Goal: Task Accomplishment & Management: Manage account settings

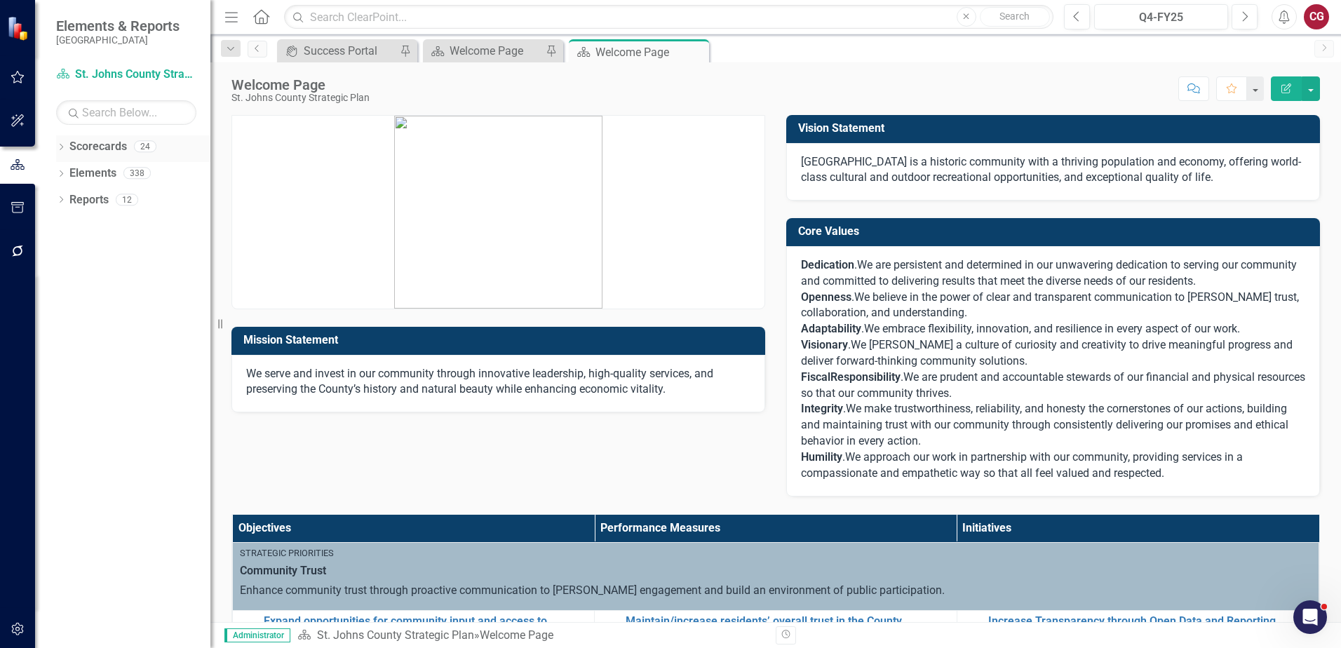
click at [61, 147] on icon "Dropdown" at bounding box center [61, 149] width 10 height 8
click at [72, 171] on icon "Dropdown" at bounding box center [68, 172] width 11 height 8
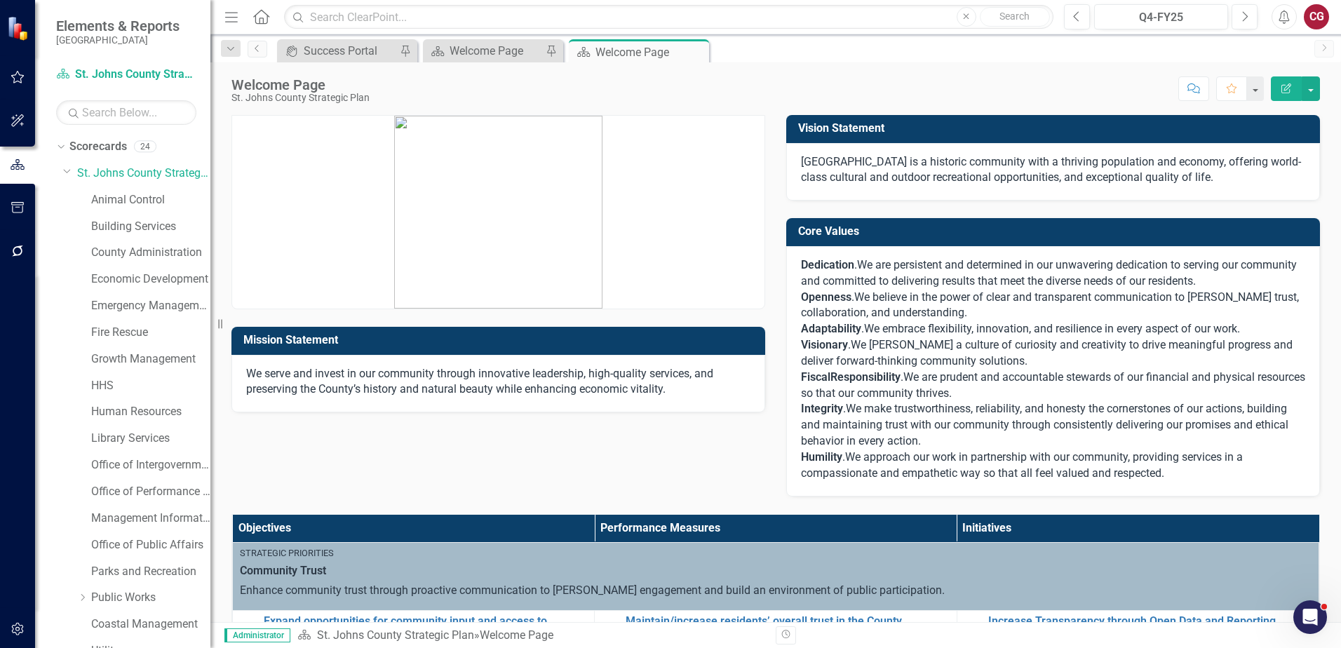
drag, startPoint x: 13, startPoint y: 633, endPoint x: 14, endPoint y: 471, distance: 162.1
click at [13, 633] on icon "button" at bounding box center [17, 629] width 12 height 13
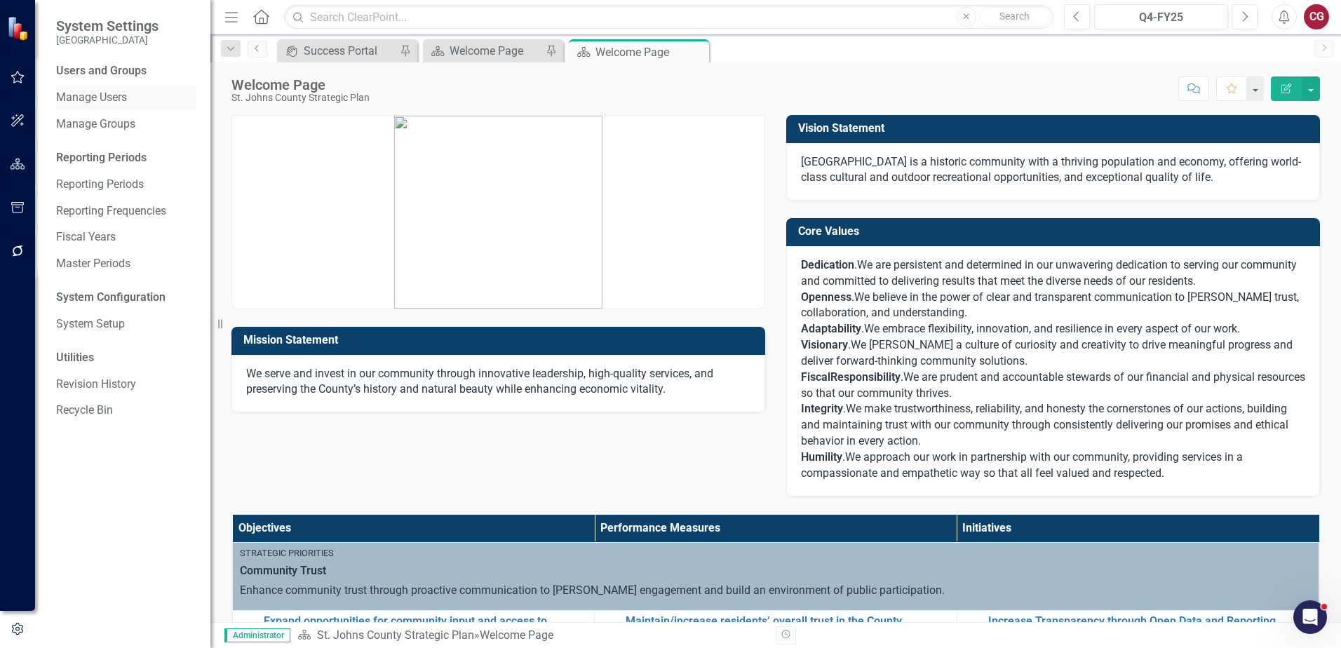
click at [118, 89] on div "Manage Users" at bounding box center [126, 97] width 140 height 23
click at [127, 99] on link "Manage Users" at bounding box center [126, 98] width 140 height 16
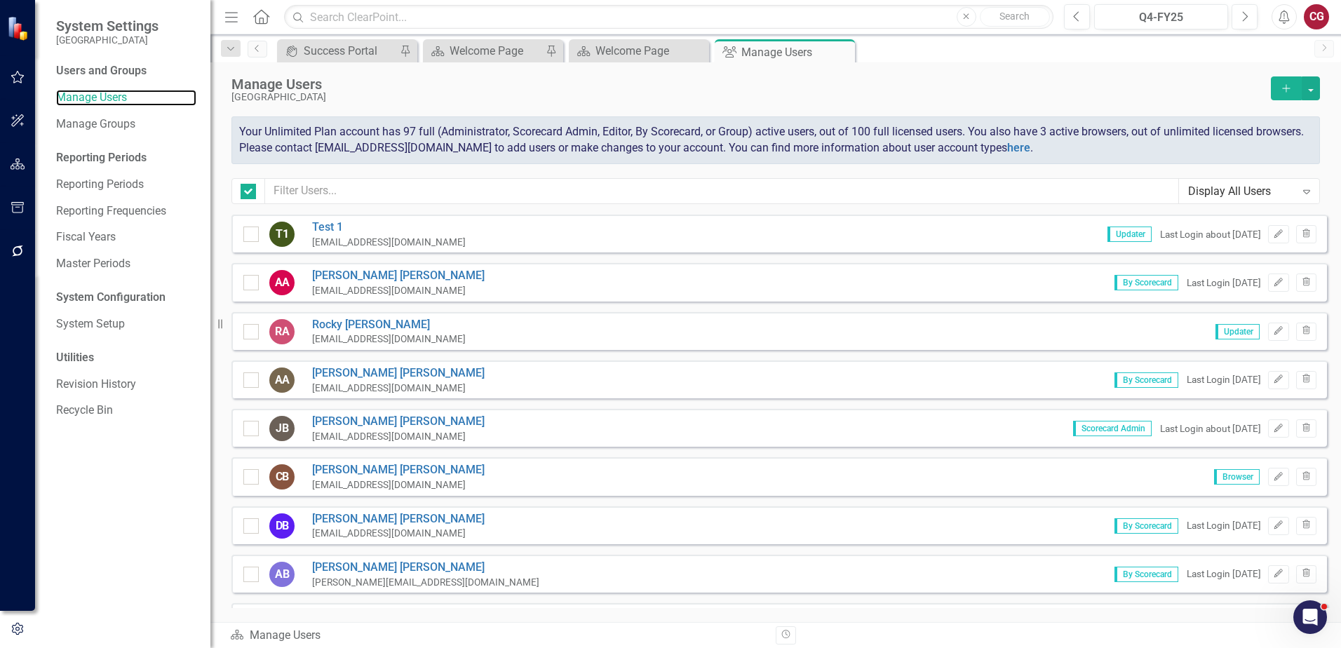
checkbox input "false"
click at [431, 198] on input "text" at bounding box center [722, 191] width 914 height 26
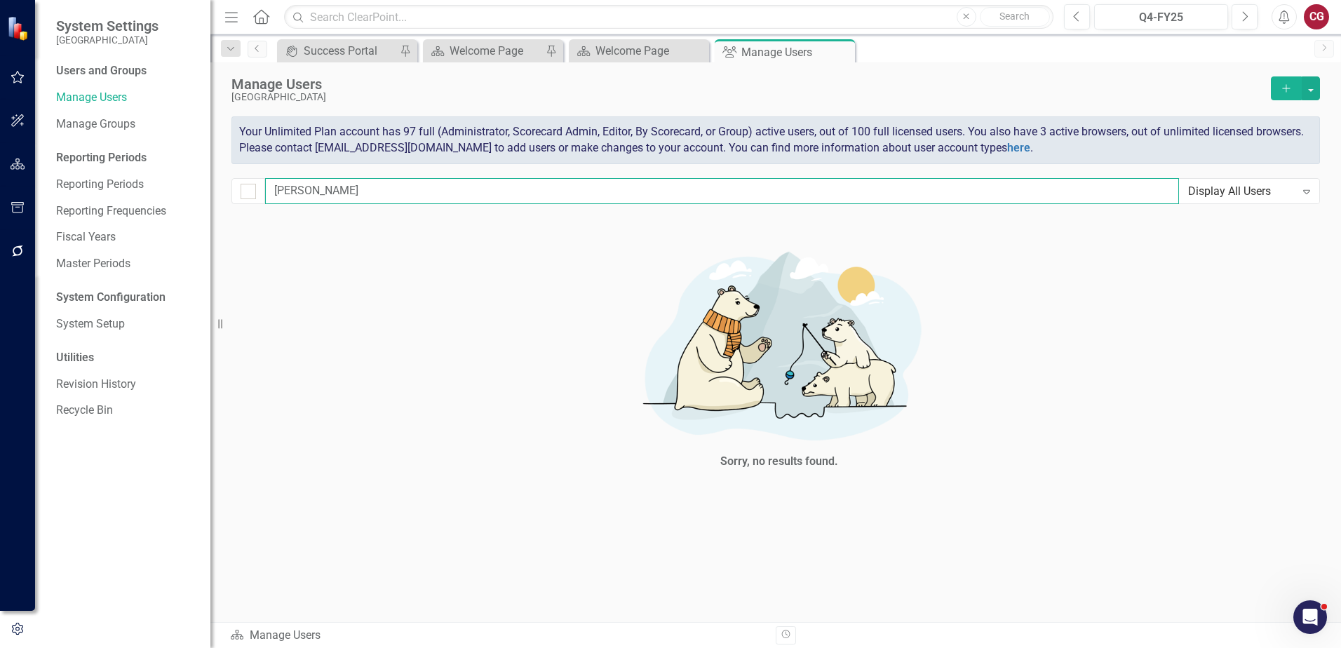
click at [429, 196] on input "[PERSON_NAME]" at bounding box center [722, 191] width 914 height 26
type input "w"
checkbox input "false"
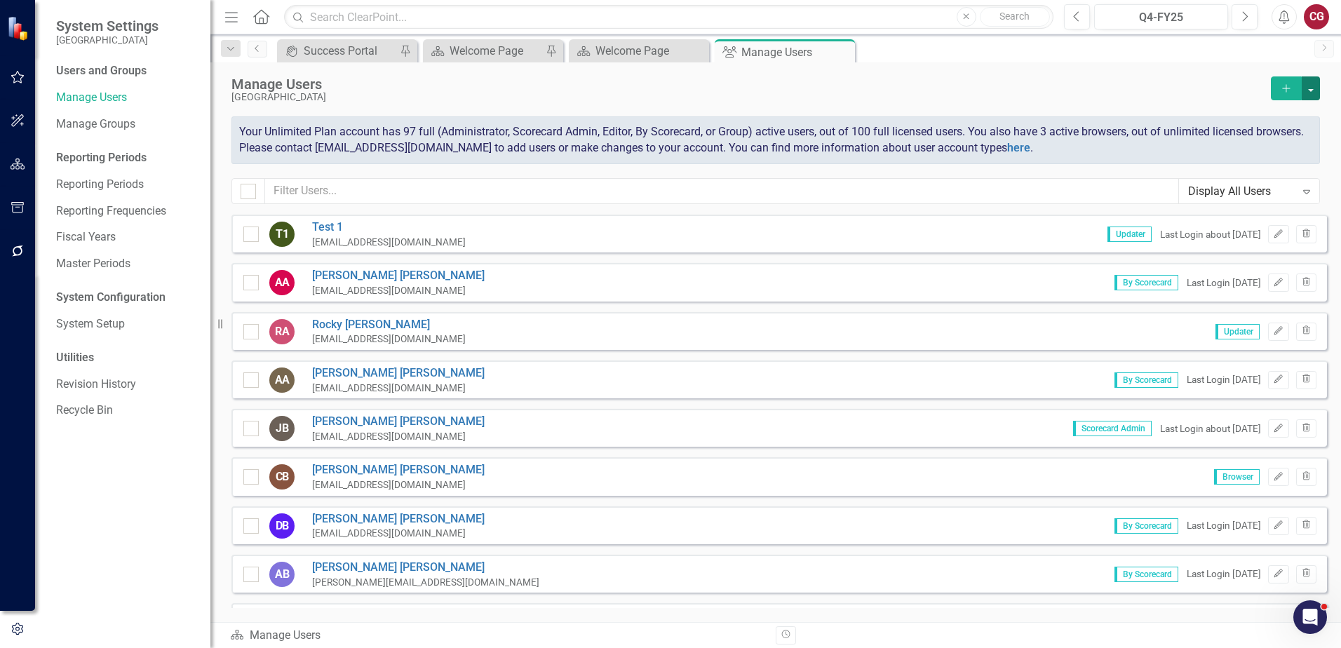
click at [1309, 89] on button "button" at bounding box center [1311, 88] width 18 height 24
click at [1282, 110] on link "icon.addUser Add User" at bounding box center [1255, 114] width 130 height 26
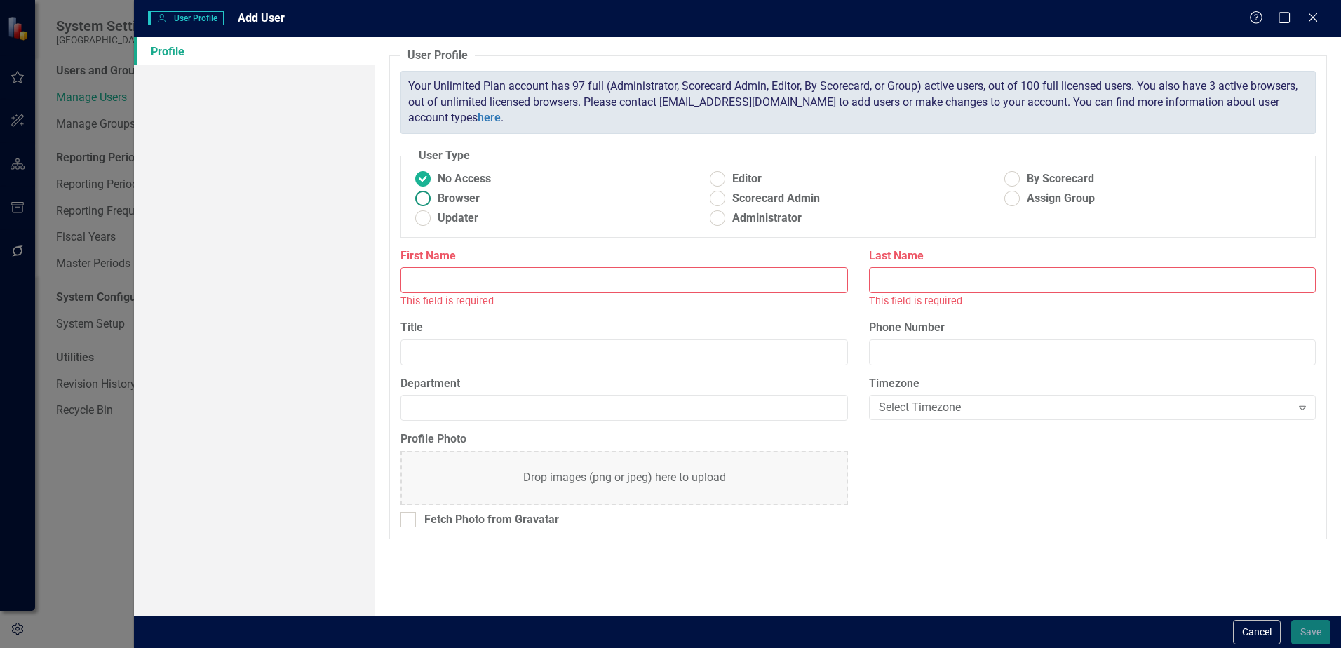
click at [434, 194] on ins at bounding box center [423, 199] width 22 height 22
click at [434, 194] on input "Browser" at bounding box center [423, 199] width 22 height 22
radio input "true"
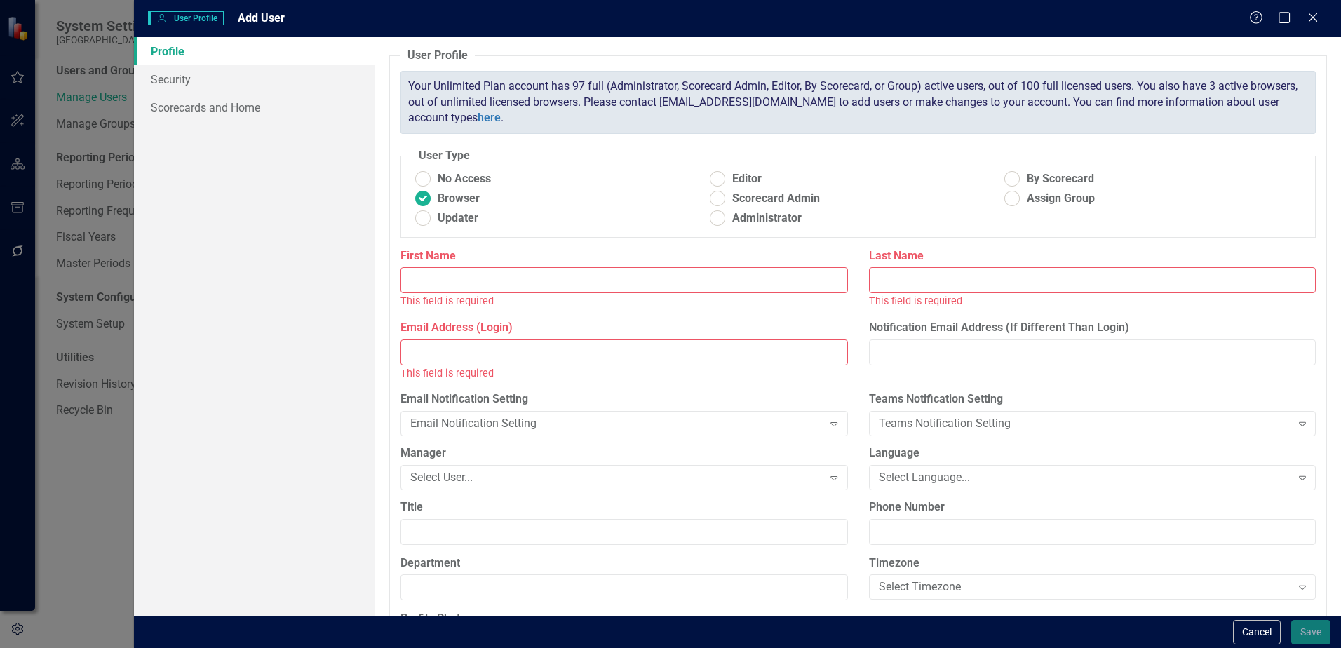
click at [472, 274] on input "First Name" at bounding box center [624, 280] width 447 height 26
click at [466, 278] on input "First Name" at bounding box center [624, 280] width 447 height 26
type input "[PERSON_NAME]"
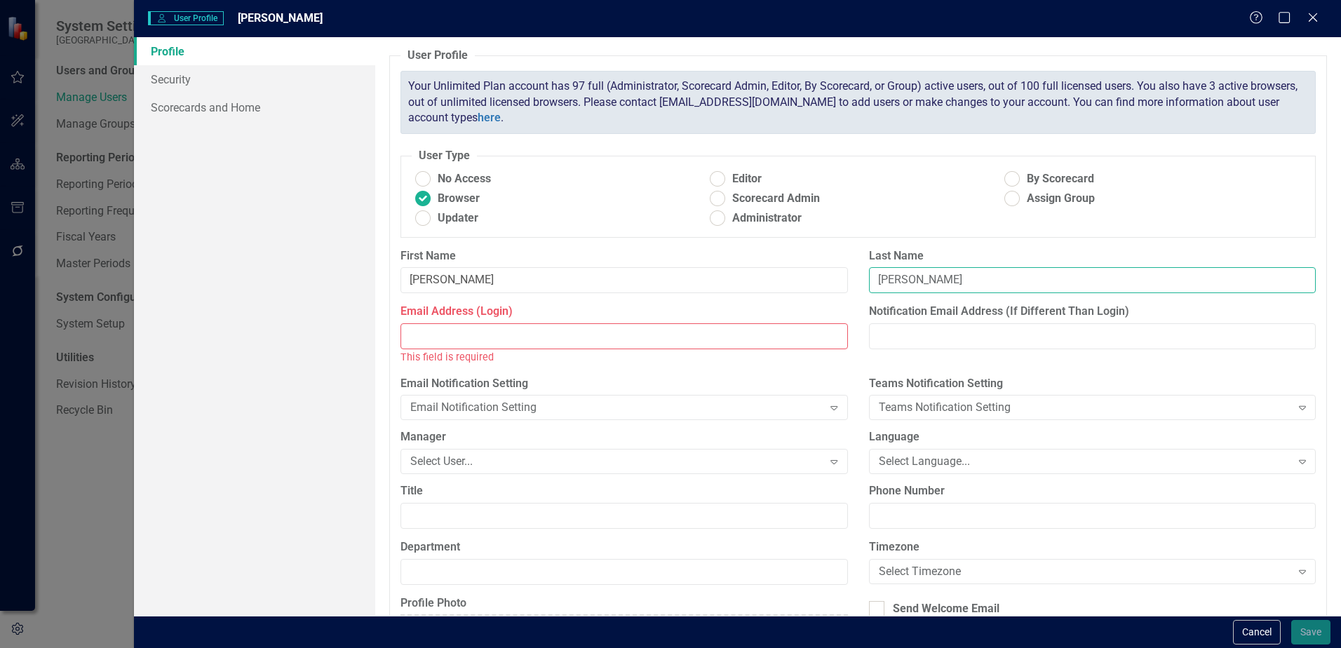
type input "[PERSON_NAME]"
click at [560, 337] on input "Email Address (Login)" at bounding box center [624, 336] width 447 height 26
drag, startPoint x: 566, startPoint y: 320, endPoint x: 562, endPoint y: 331, distance: 12.0
click at [566, 320] on label "Email Address (Login)" at bounding box center [624, 312] width 447 height 16
click at [566, 323] on input "Email Address (Login)" at bounding box center [624, 336] width 447 height 26
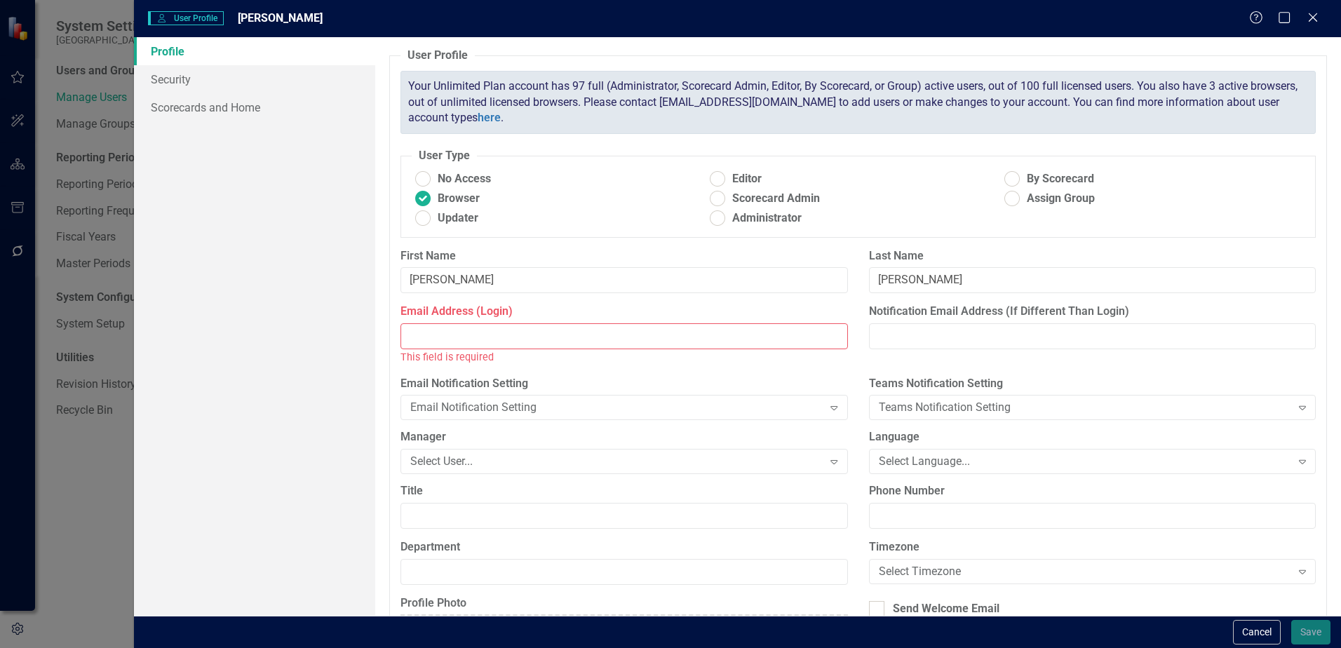
click at [557, 338] on input "Email Address (Login)" at bounding box center [624, 336] width 447 height 26
paste input "[EMAIL_ADDRESS][DOMAIN_NAME]"
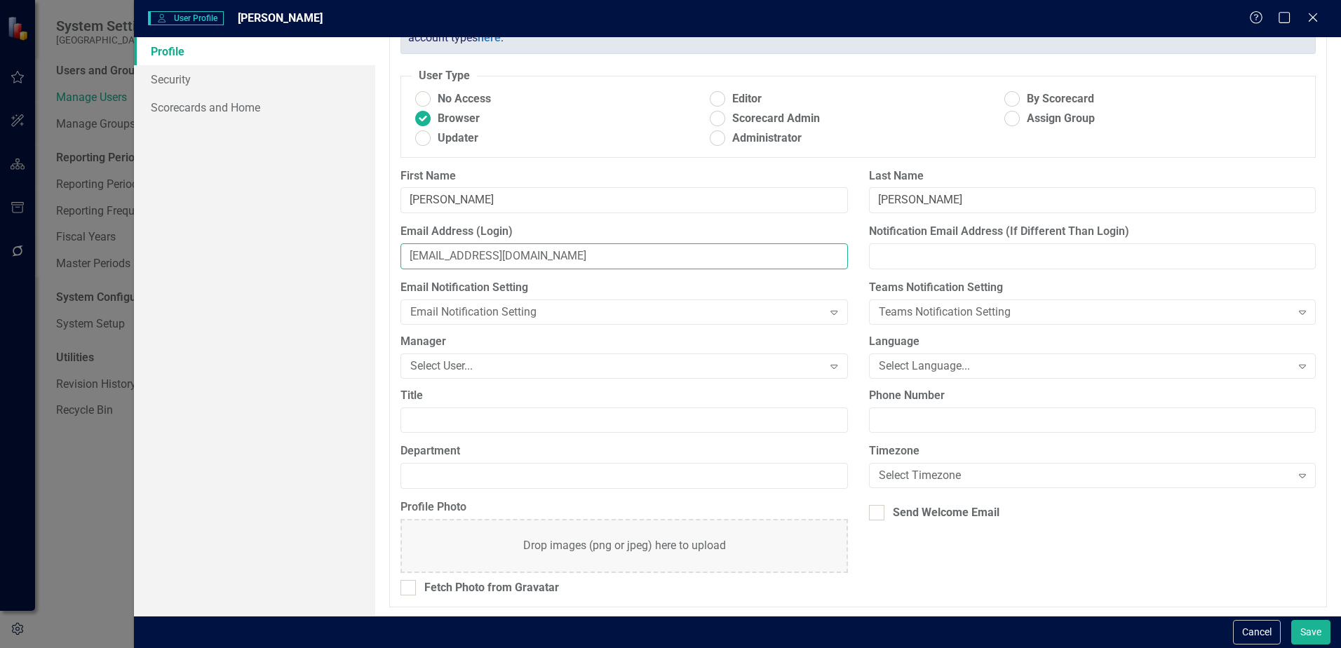
scroll to position [82, 0]
type input "[EMAIL_ADDRESS][DOMAIN_NAME]"
click at [876, 516] on div at bounding box center [876, 510] width 15 height 15
click at [876, 512] on input "Send Welcome Email" at bounding box center [873, 507] width 9 height 9
checkbox input "true"
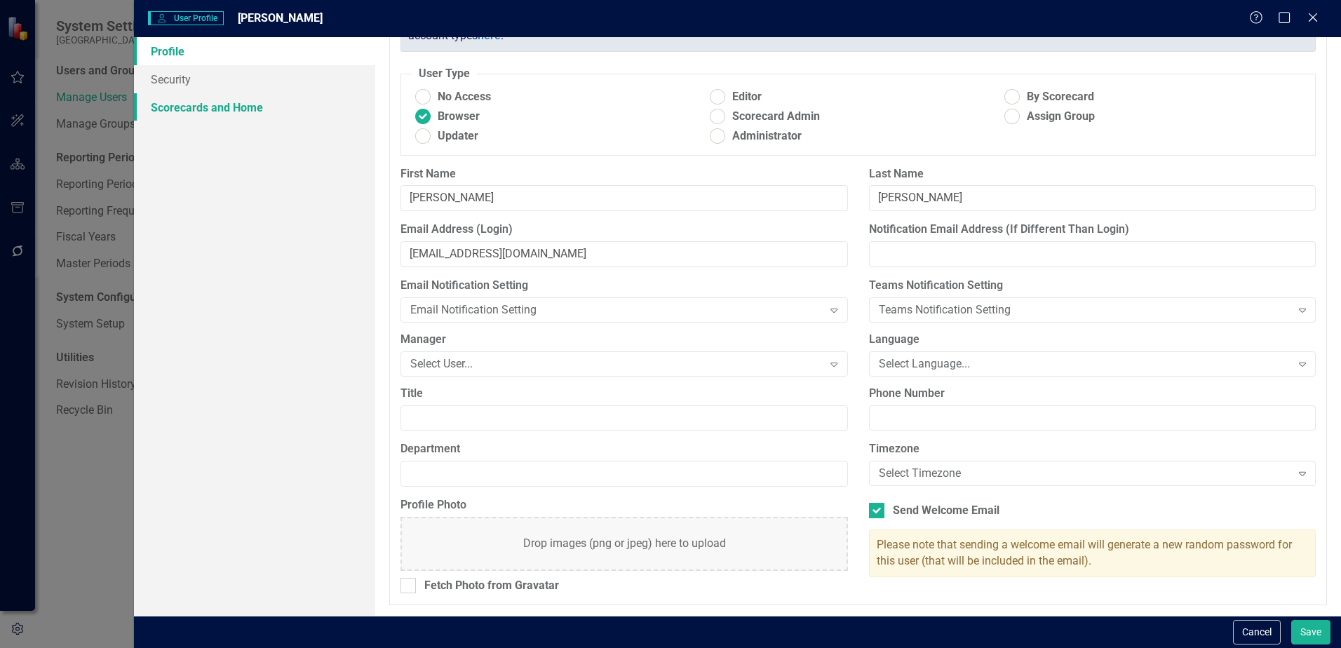
click at [159, 116] on link "Scorecards and Home" at bounding box center [254, 107] width 241 height 28
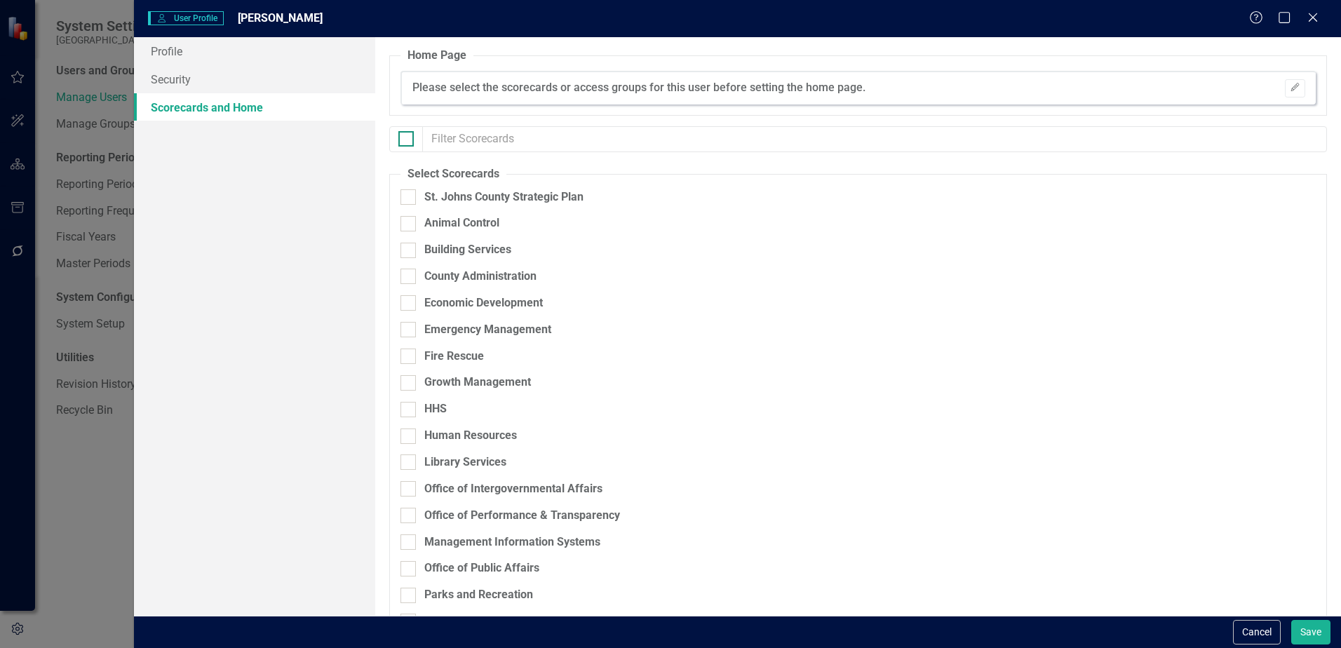
click at [408, 139] on div at bounding box center [405, 138] width 15 height 15
click at [408, 139] on input "checkbox" at bounding box center [402, 135] width 9 height 9
checkbox input "true"
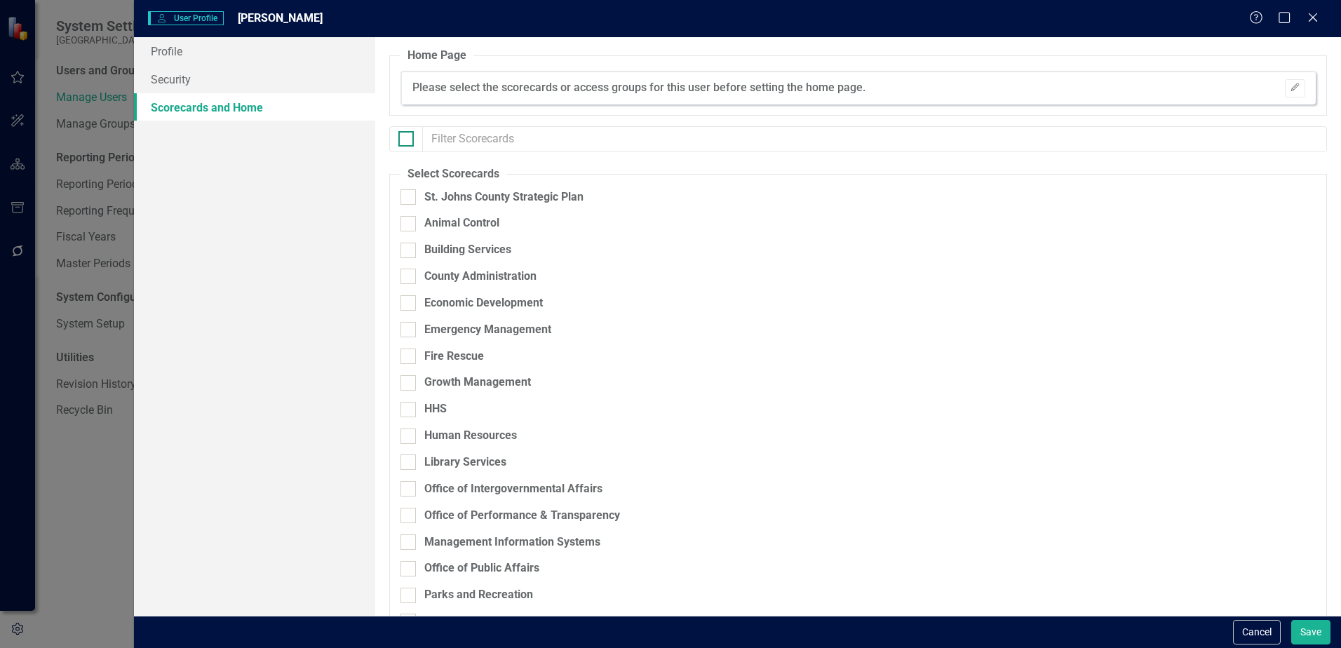
checkbox input "true"
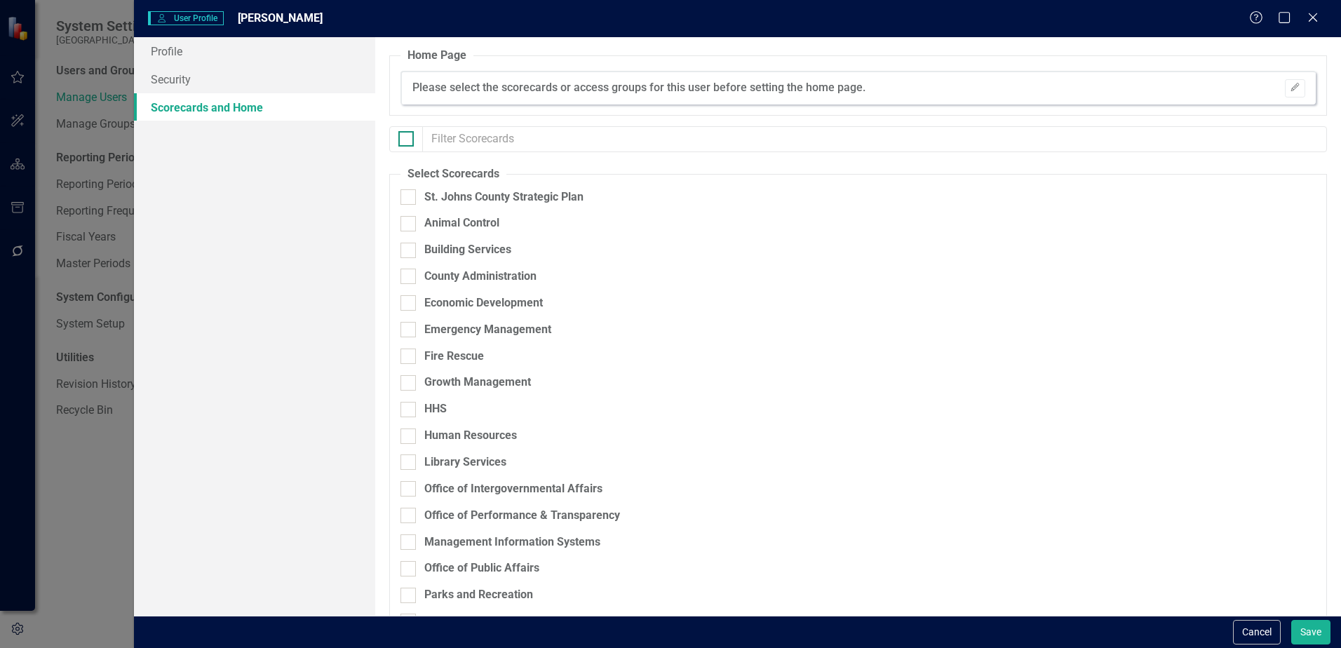
checkbox input "true"
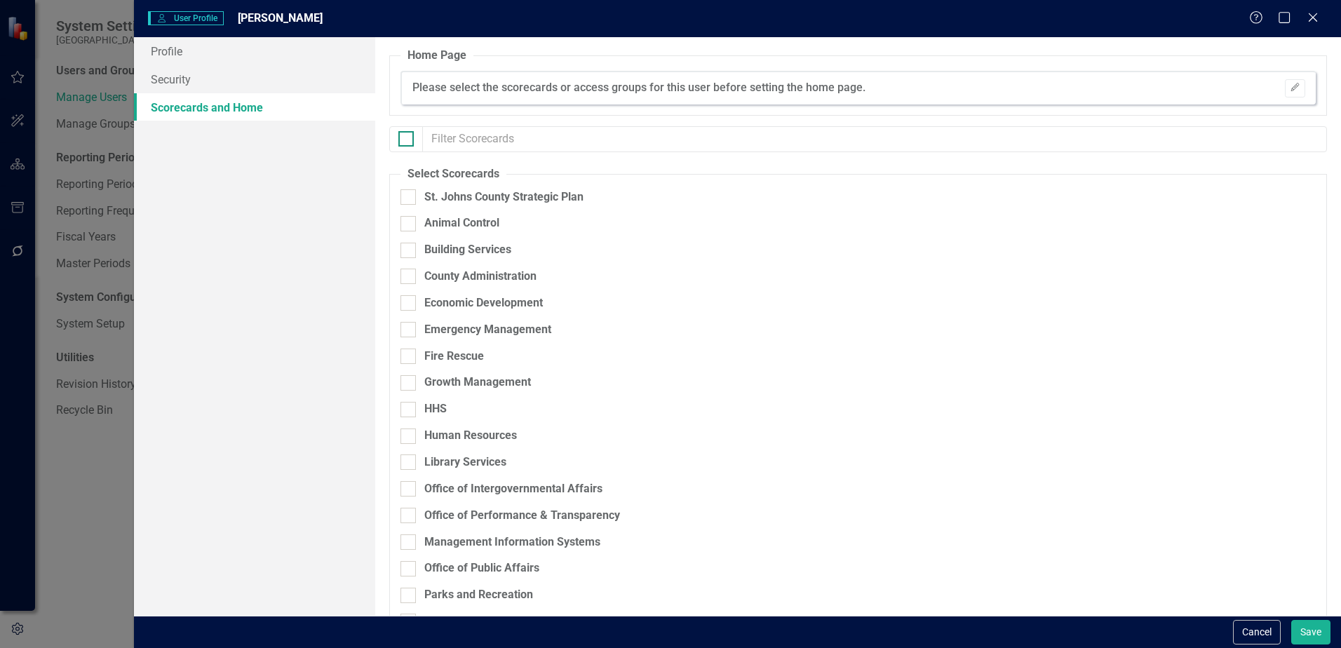
checkbox input "true"
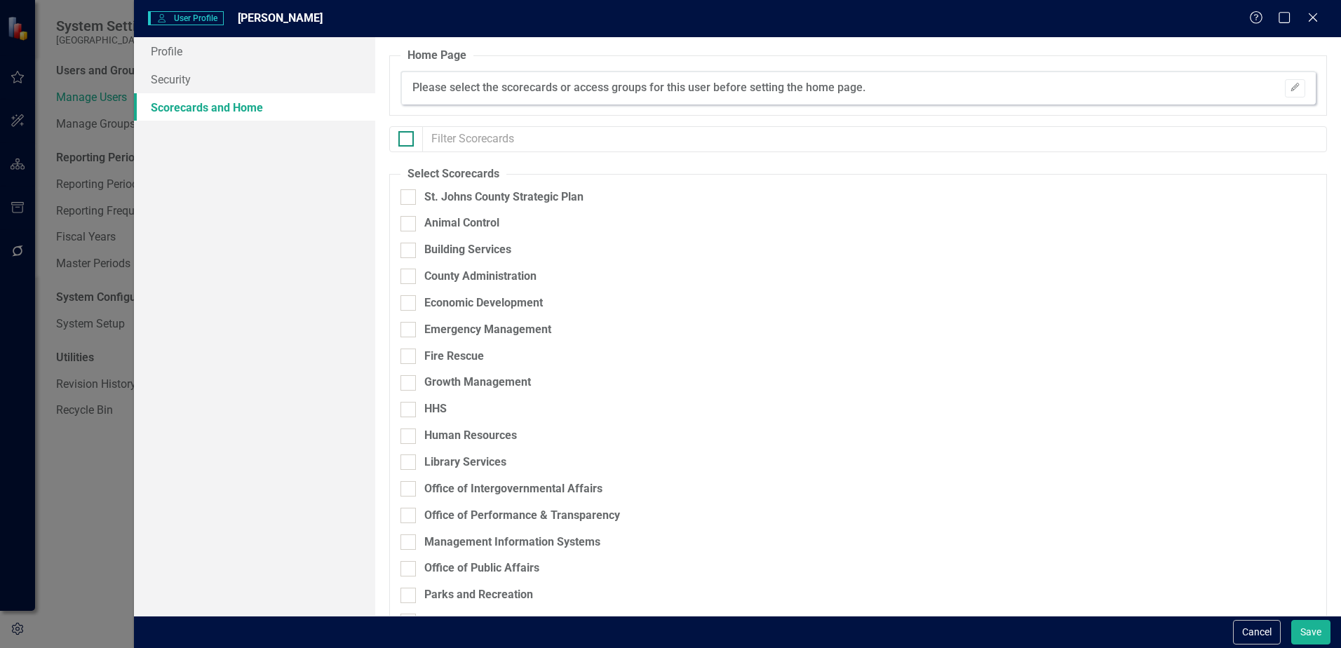
checkbox input "true"
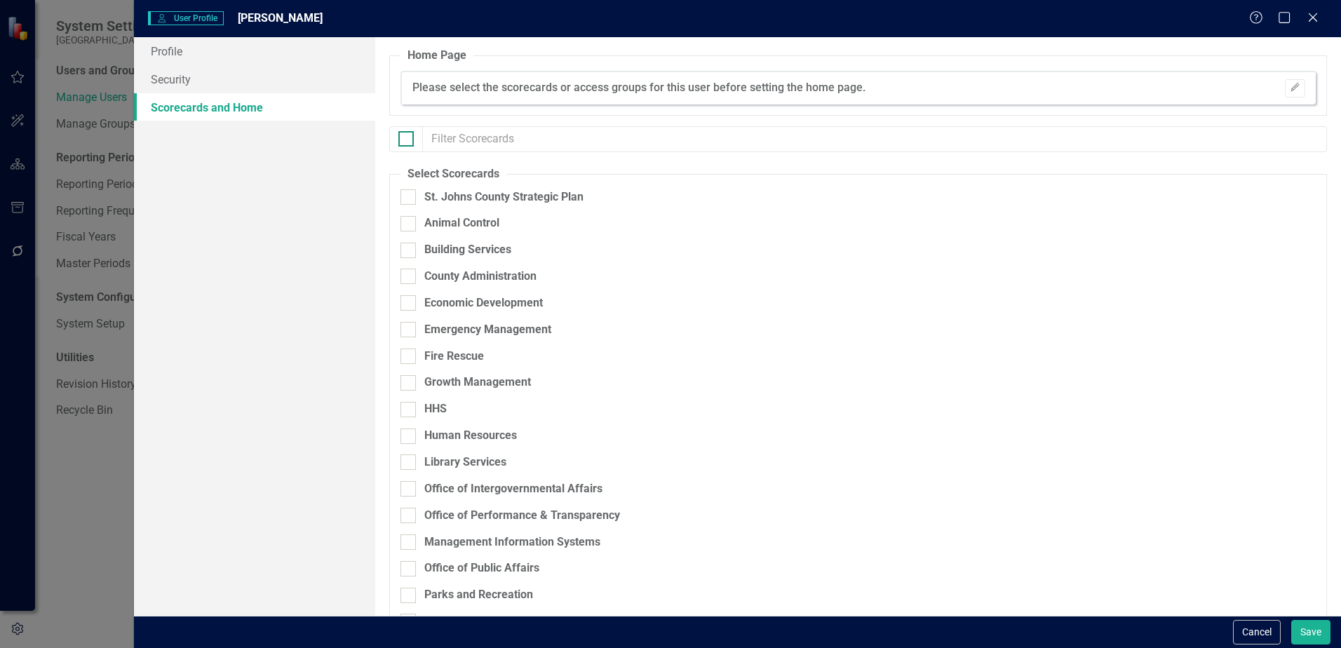
checkbox input "true"
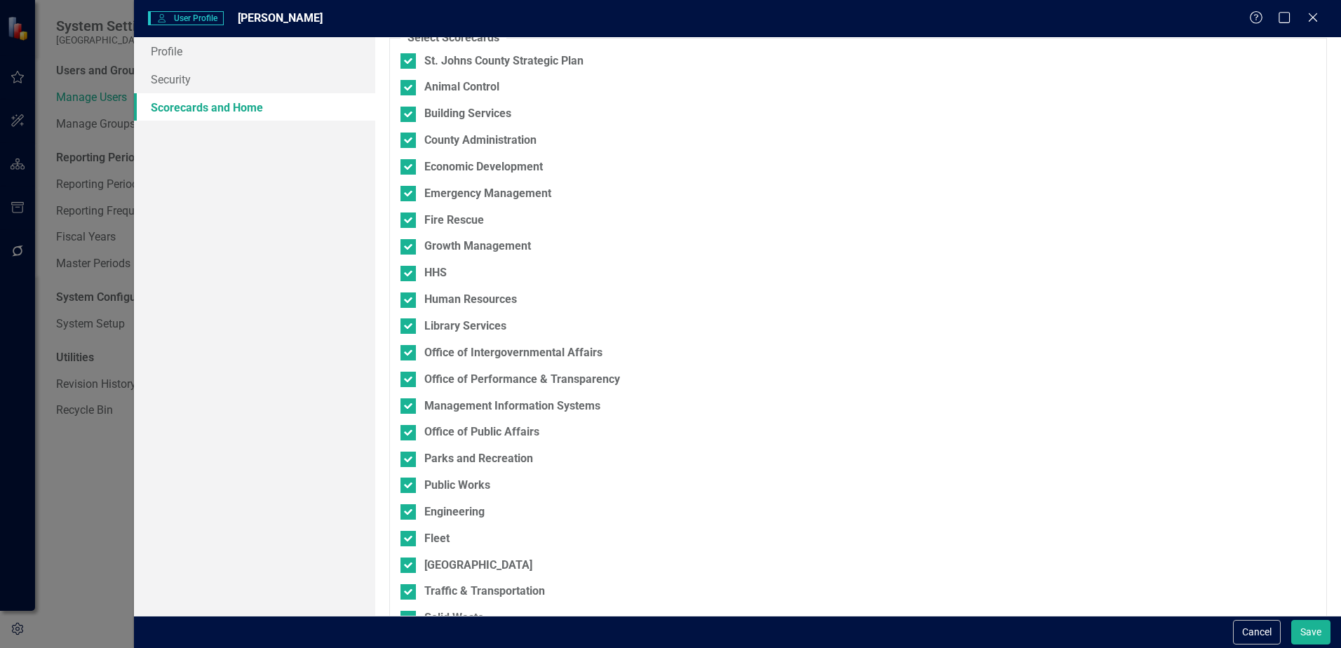
scroll to position [222, 0]
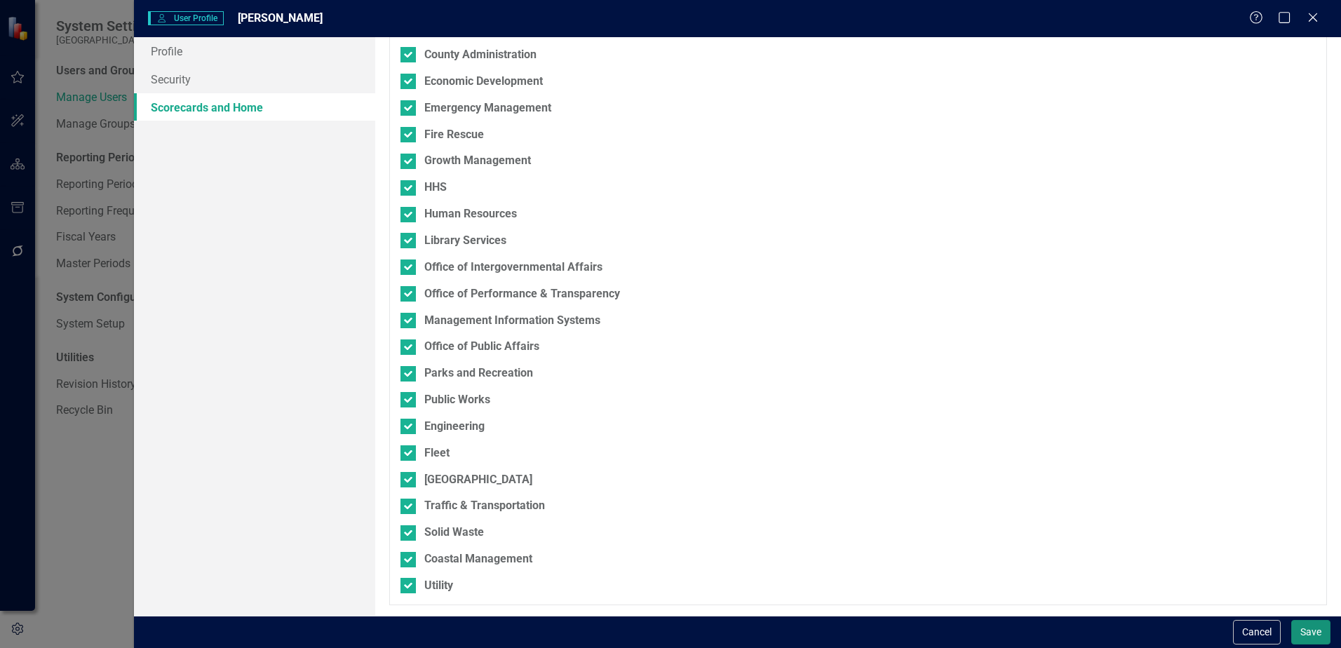
drag, startPoint x: 1306, startPoint y: 635, endPoint x: 1146, endPoint y: 435, distance: 256.5
click at [1150, 438] on form "User User Profile [PERSON_NAME] Help Maximize Close Profile Security Scorecards…" at bounding box center [737, 324] width 1207 height 648
click at [170, 60] on link "Profile" at bounding box center [254, 51] width 241 height 28
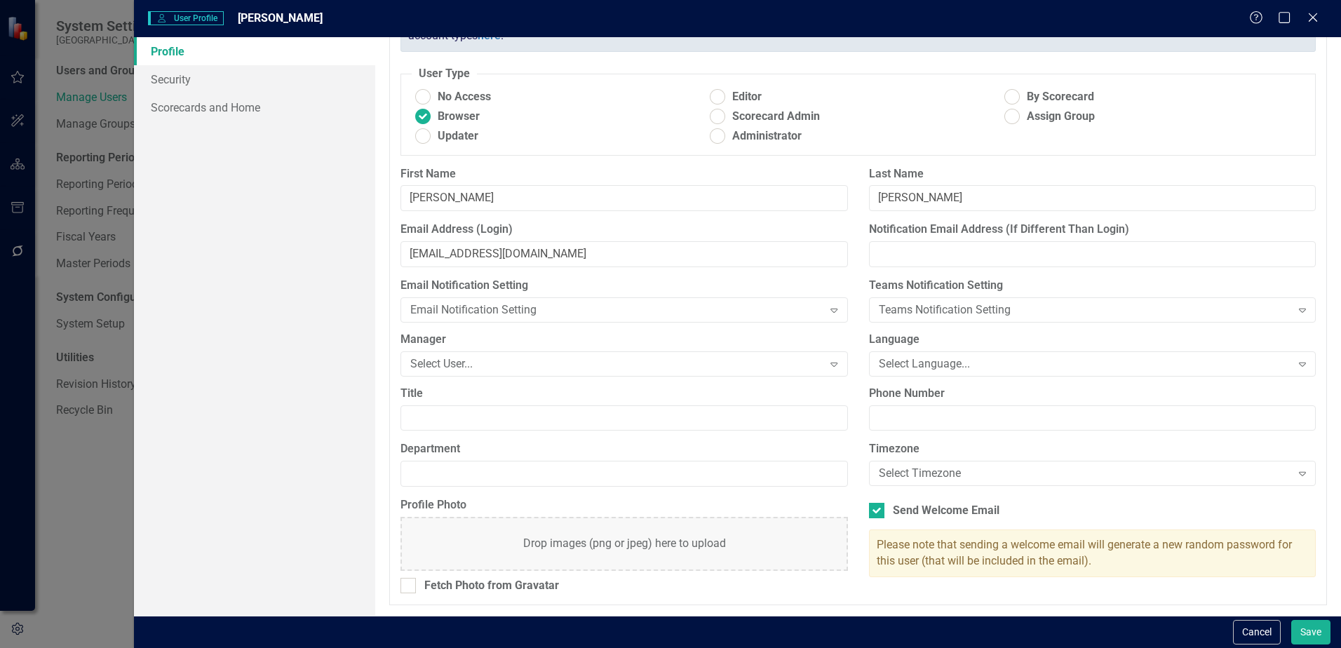
click at [1202, 607] on div "User Profile ClearPoint has a wealth of options to help you ensure that people …" at bounding box center [858, 326] width 966 height 579
click at [1310, 631] on button "Save" at bounding box center [1310, 632] width 39 height 25
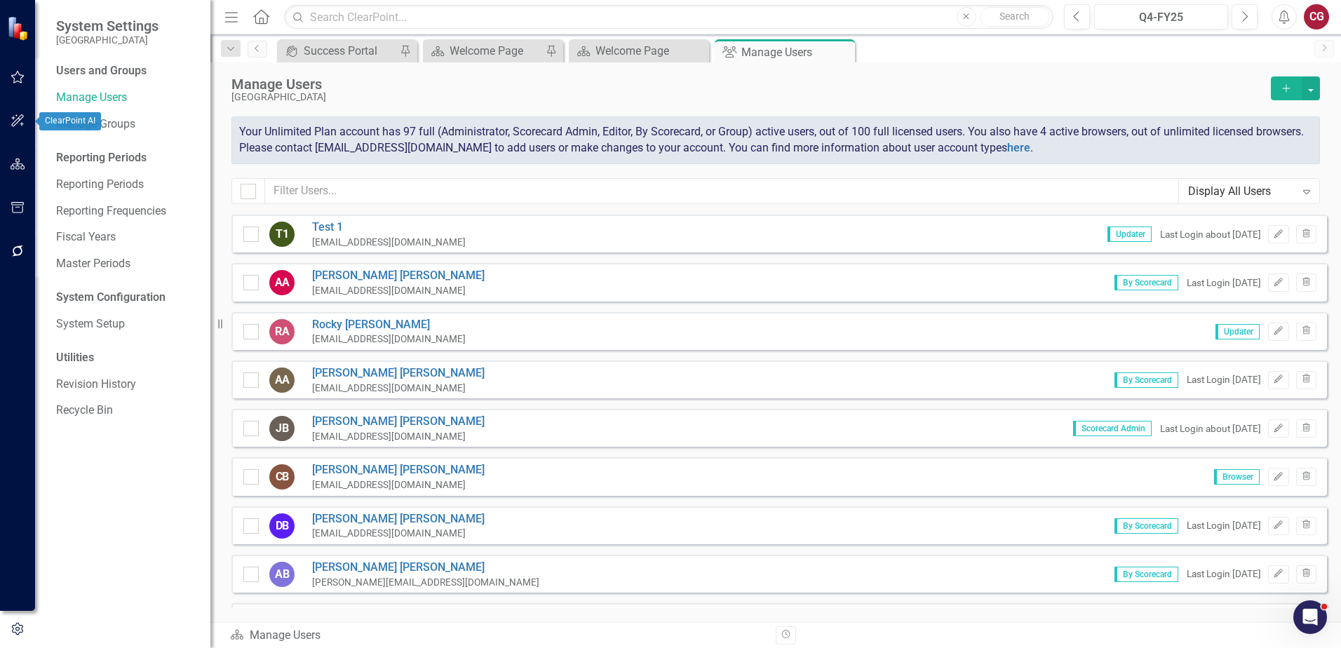
click at [17, 167] on icon "button" at bounding box center [18, 164] width 15 height 11
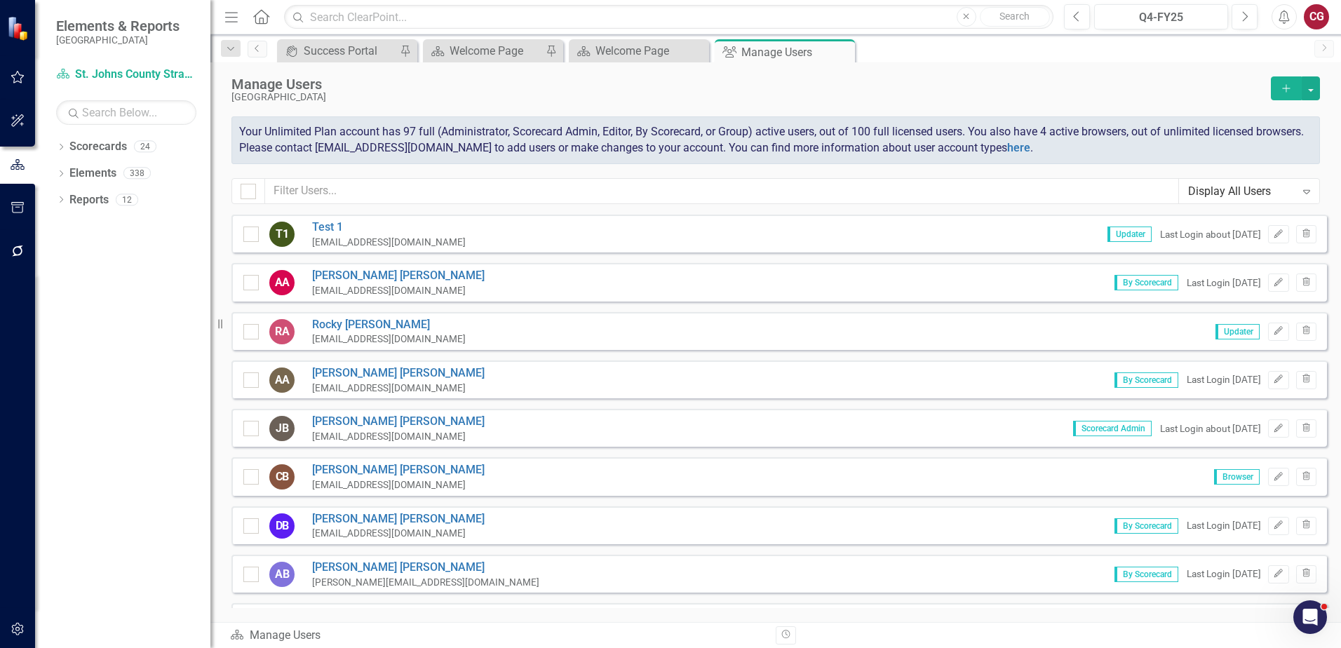
click at [267, 17] on icon at bounding box center [261, 16] width 16 height 15
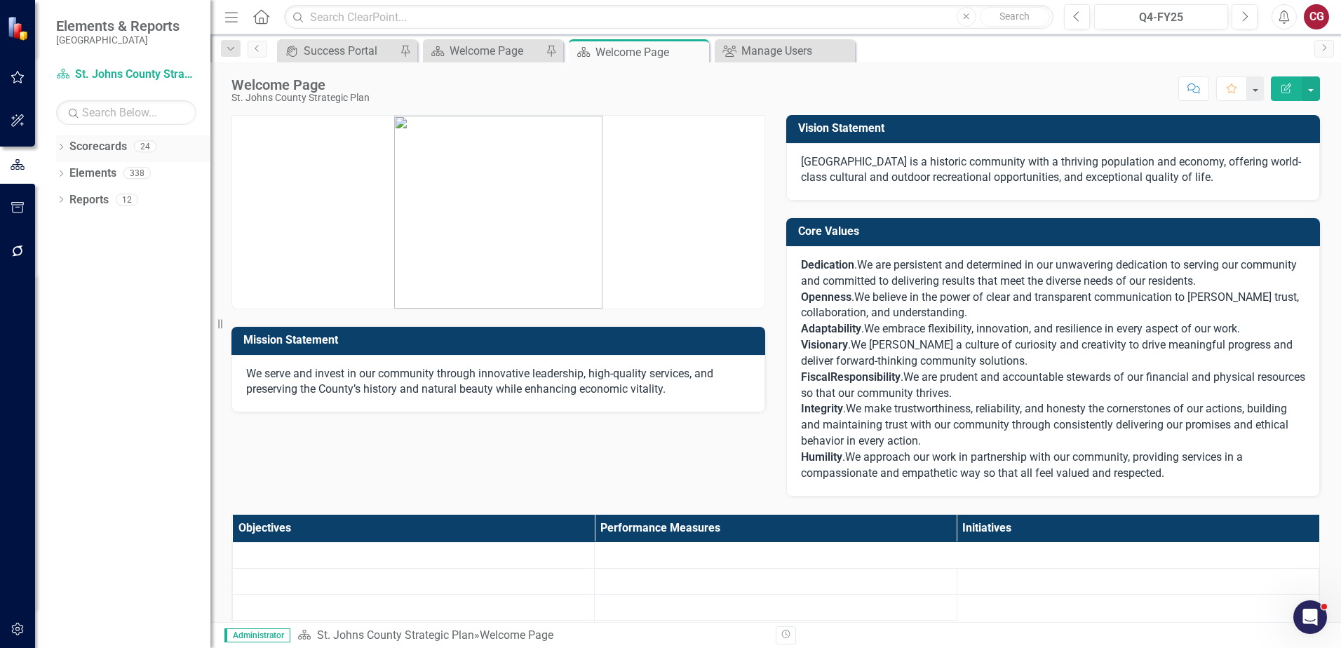
click at [113, 147] on link "Scorecards" at bounding box center [98, 147] width 58 height 16
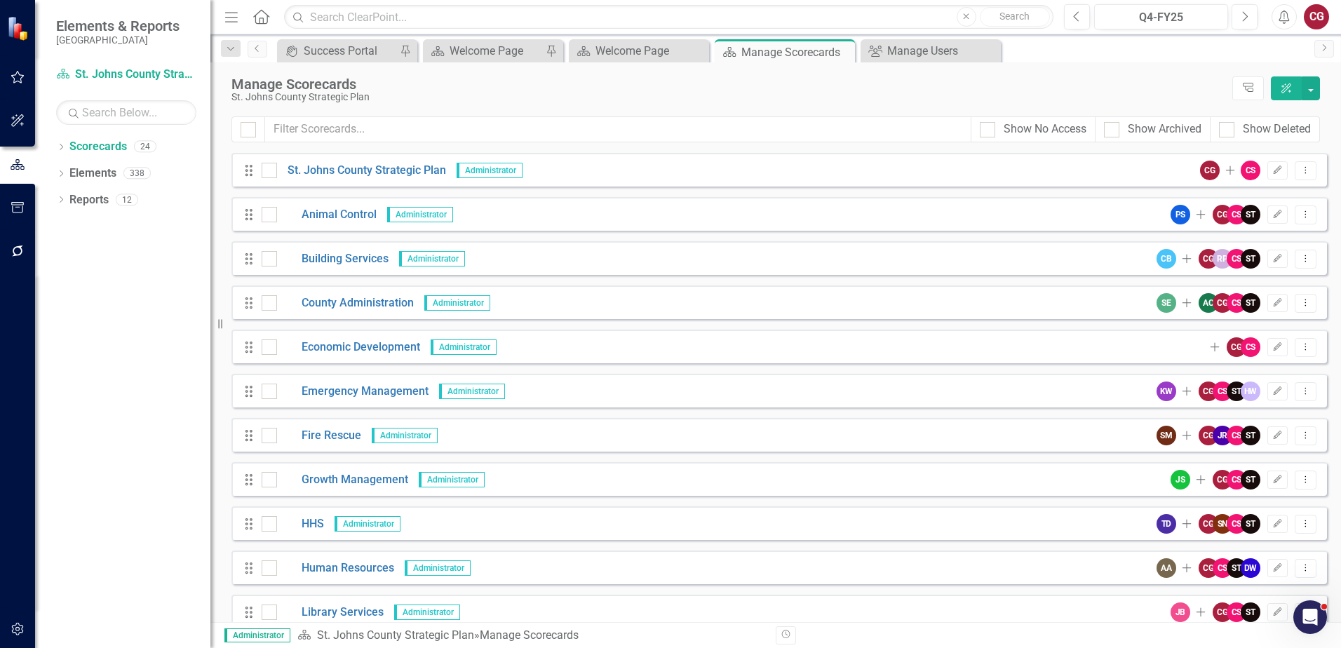
click at [6, 164] on button "button" at bounding box center [17, 165] width 35 height 23
click at [18, 167] on icon "button" at bounding box center [18, 164] width 14 height 11
click at [266, 20] on icon "Home" at bounding box center [261, 16] width 18 height 15
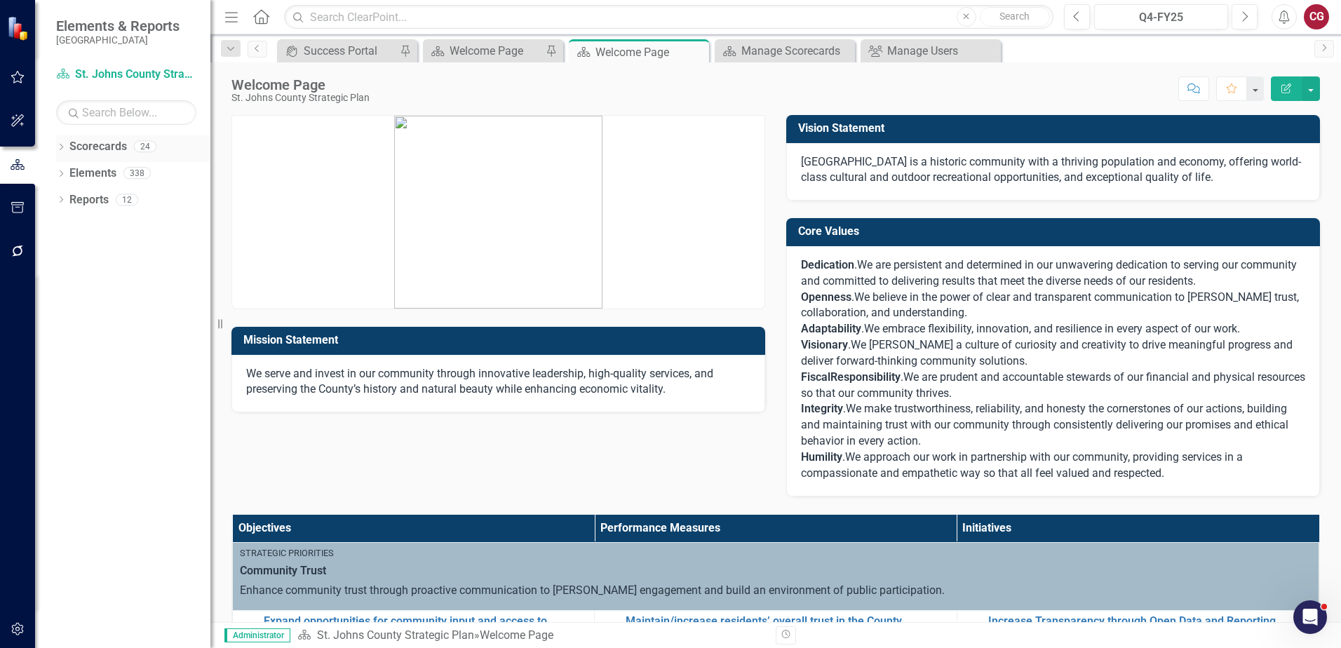
click at [62, 147] on icon "Dropdown" at bounding box center [61, 149] width 10 height 8
click at [70, 171] on icon "Dropdown" at bounding box center [68, 172] width 11 height 8
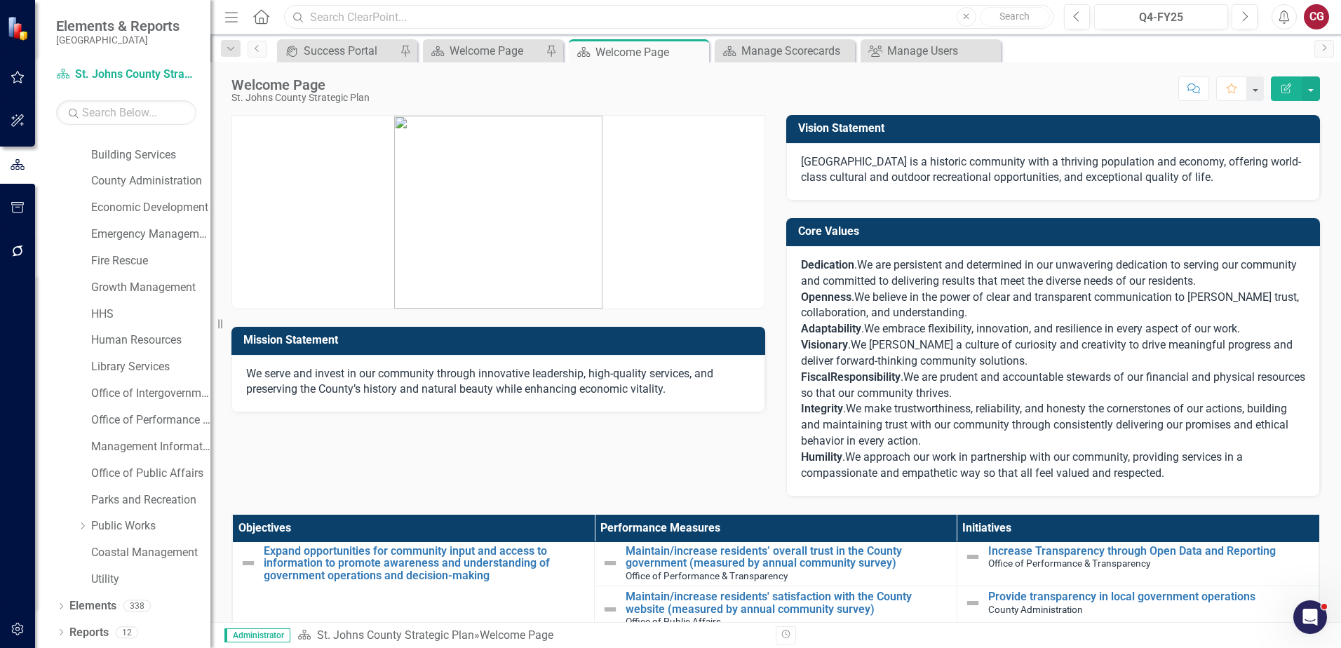
click at [526, 21] on input "text" at bounding box center [669, 17] width 770 height 25
click at [694, 96] on div "Score: N/A Q4-FY25 Completed Comment Favorite Edit Report" at bounding box center [849, 88] width 944 height 24
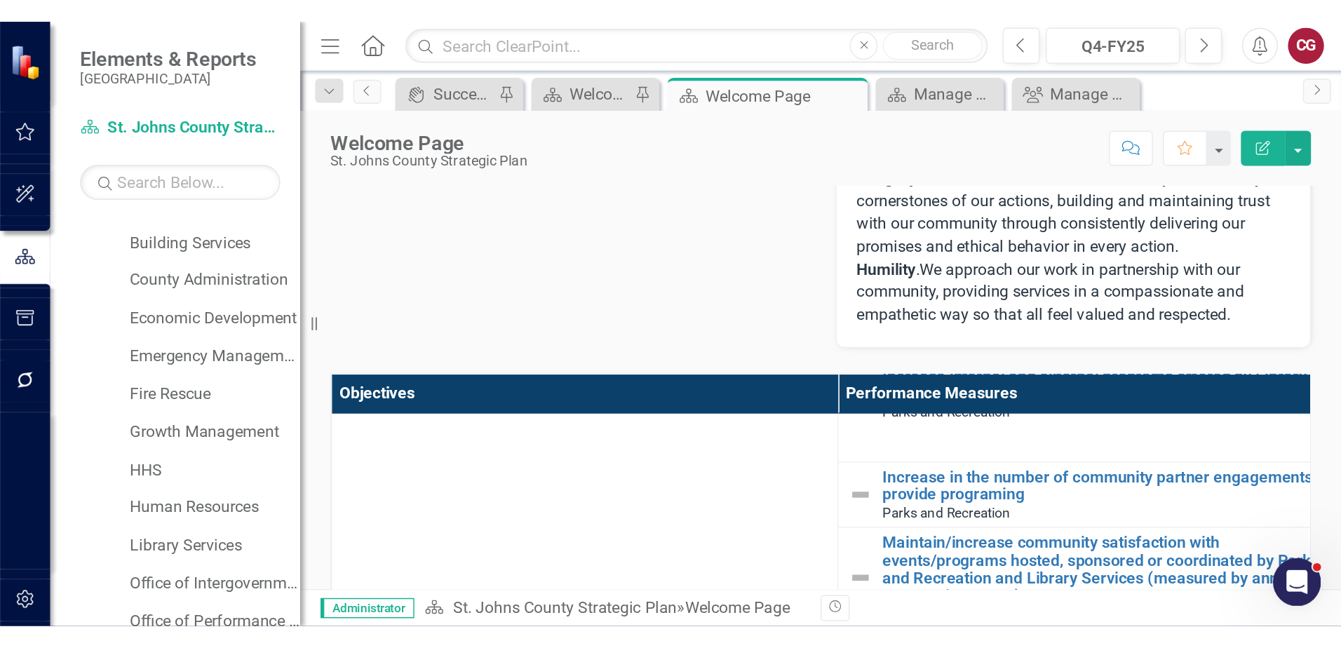
scroll to position [300, 0]
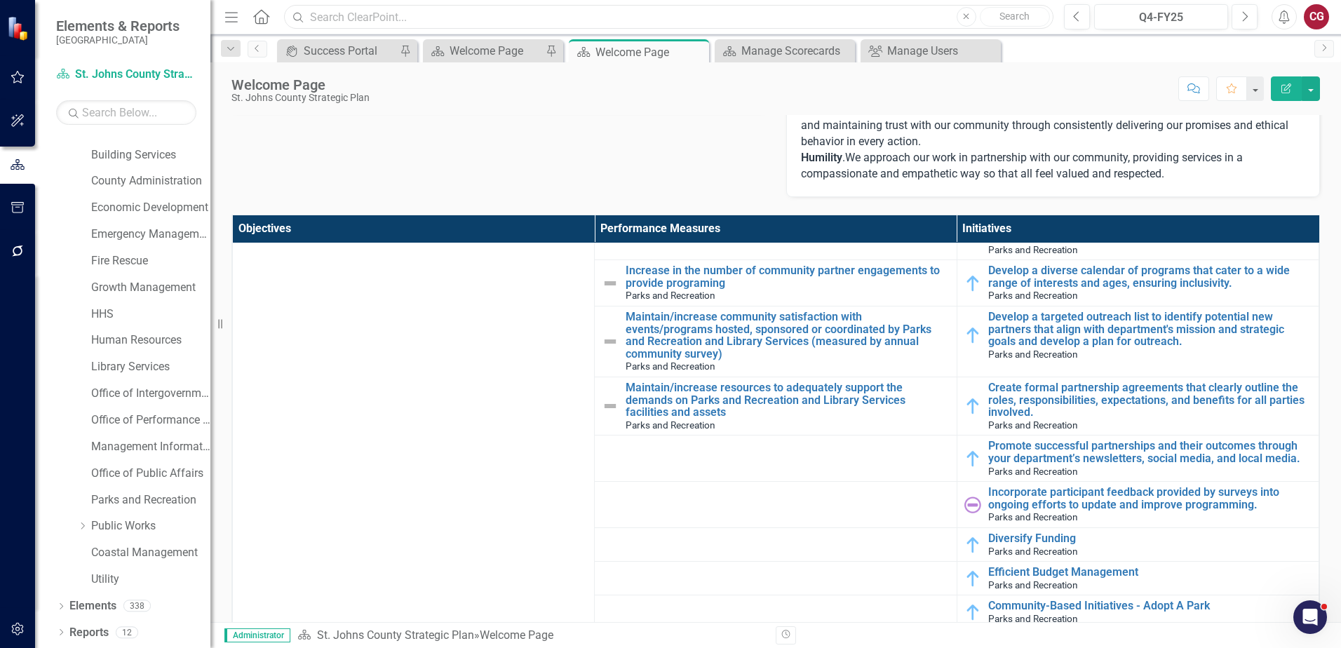
click at [466, 6] on input "text" at bounding box center [669, 17] width 770 height 25
click at [143, 505] on link "Parks and Recreation" at bounding box center [150, 500] width 119 height 16
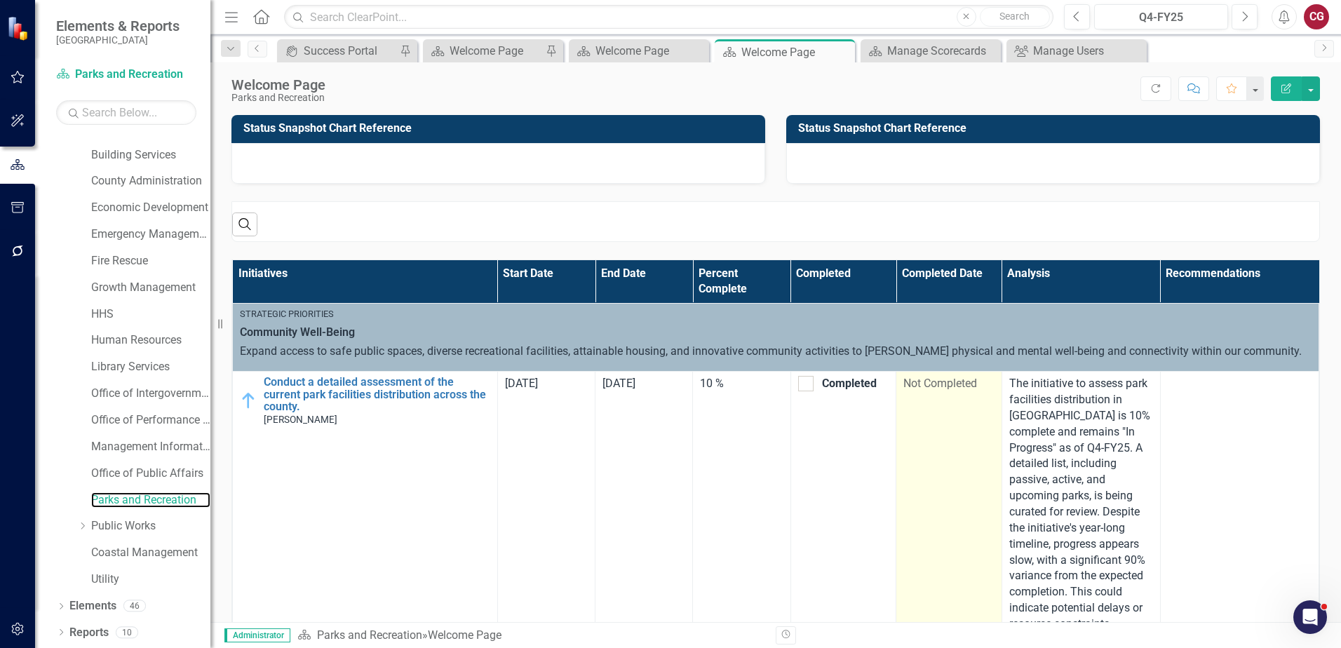
scroll to position [70, 0]
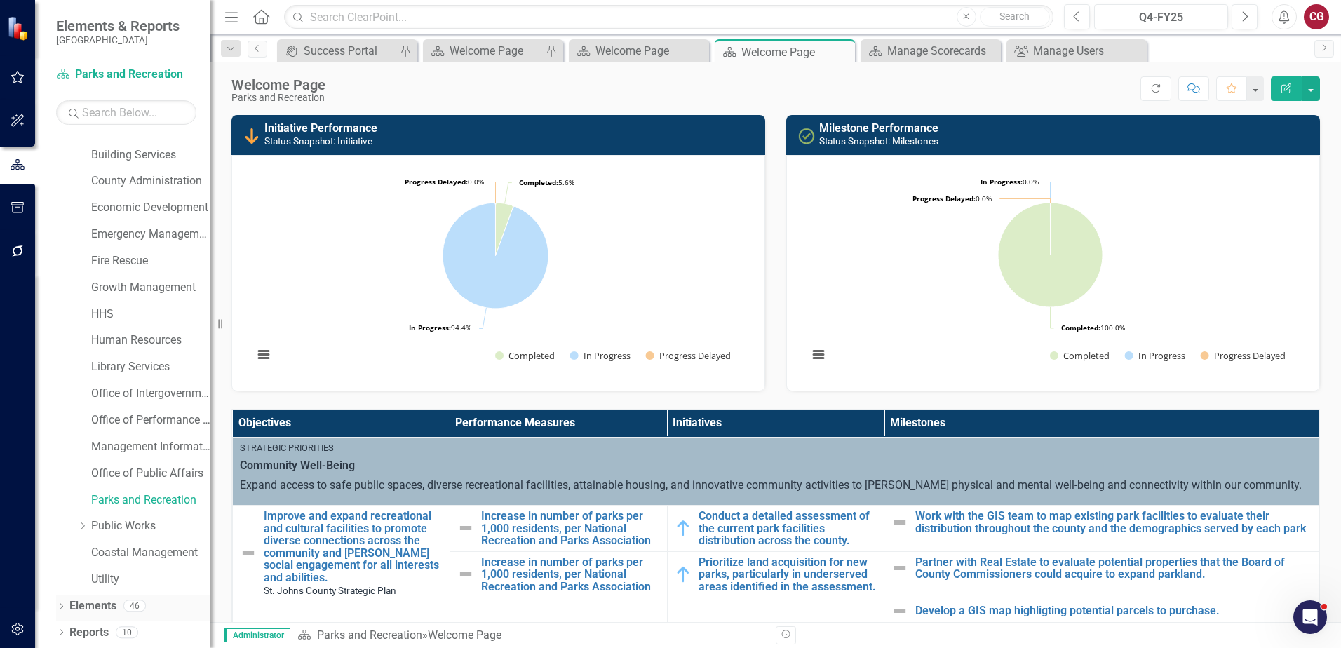
click at [95, 600] on link "Elements" at bounding box center [92, 606] width 47 height 16
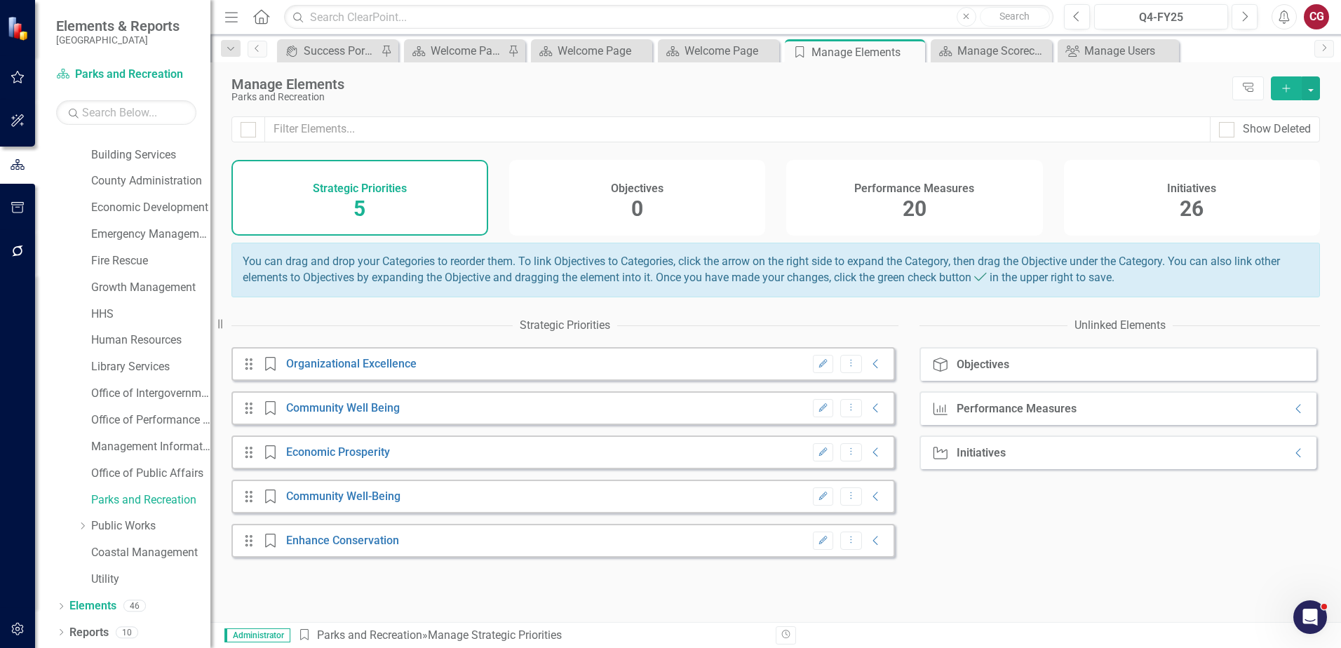
click at [917, 194] on div "20" at bounding box center [915, 209] width 24 height 30
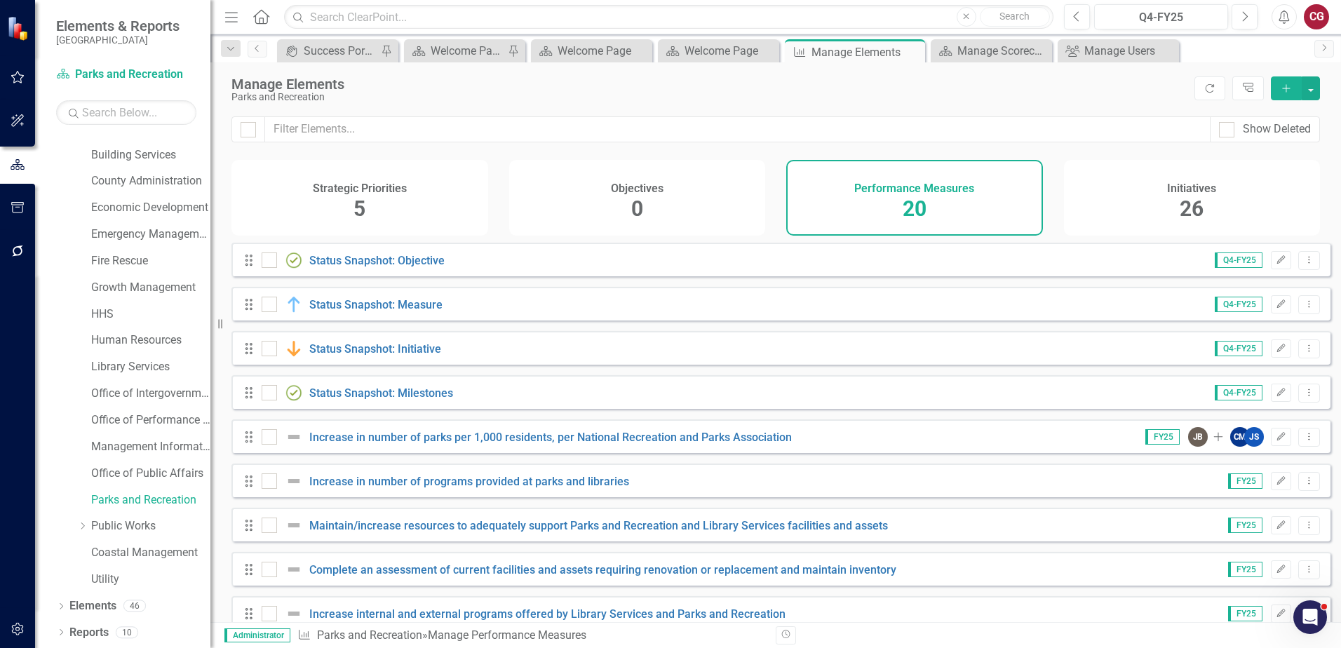
click at [1181, 190] on h4 "Initiatives" at bounding box center [1191, 188] width 49 height 13
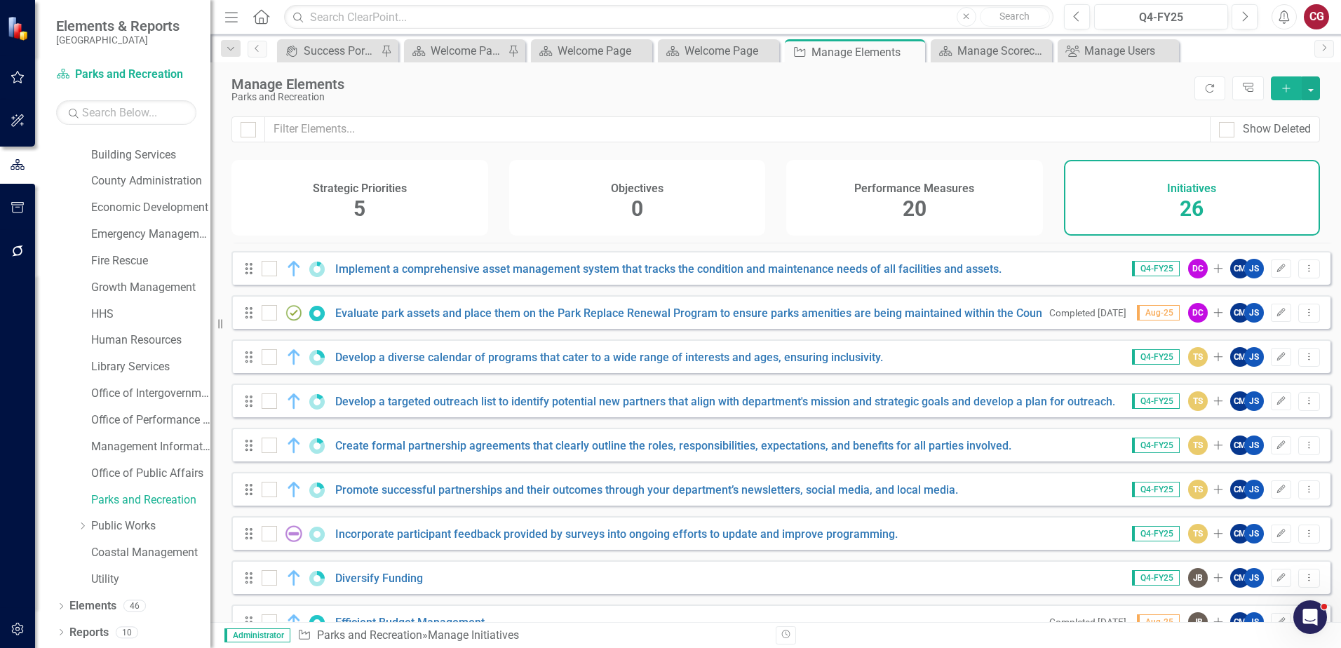
scroll to position [561, 0]
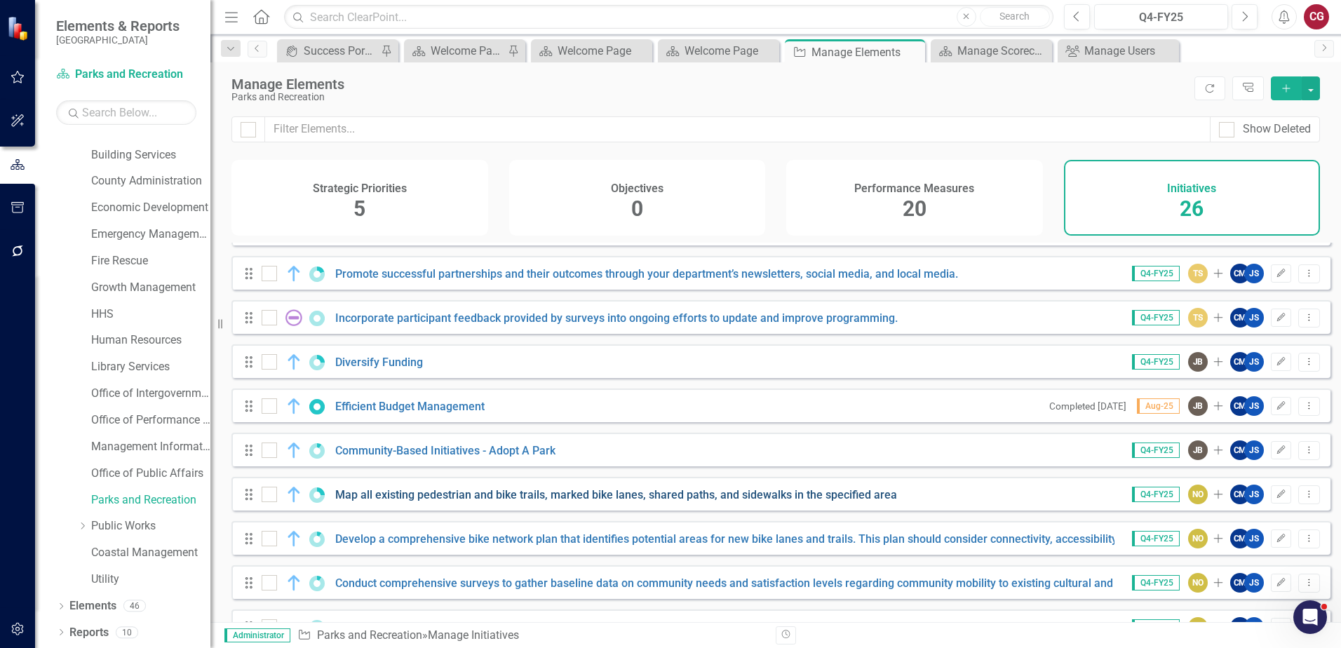
click at [565, 502] on link "Map all existing pedestrian and bike trails, marked bike lanes, shared paths, a…" at bounding box center [616, 494] width 562 height 13
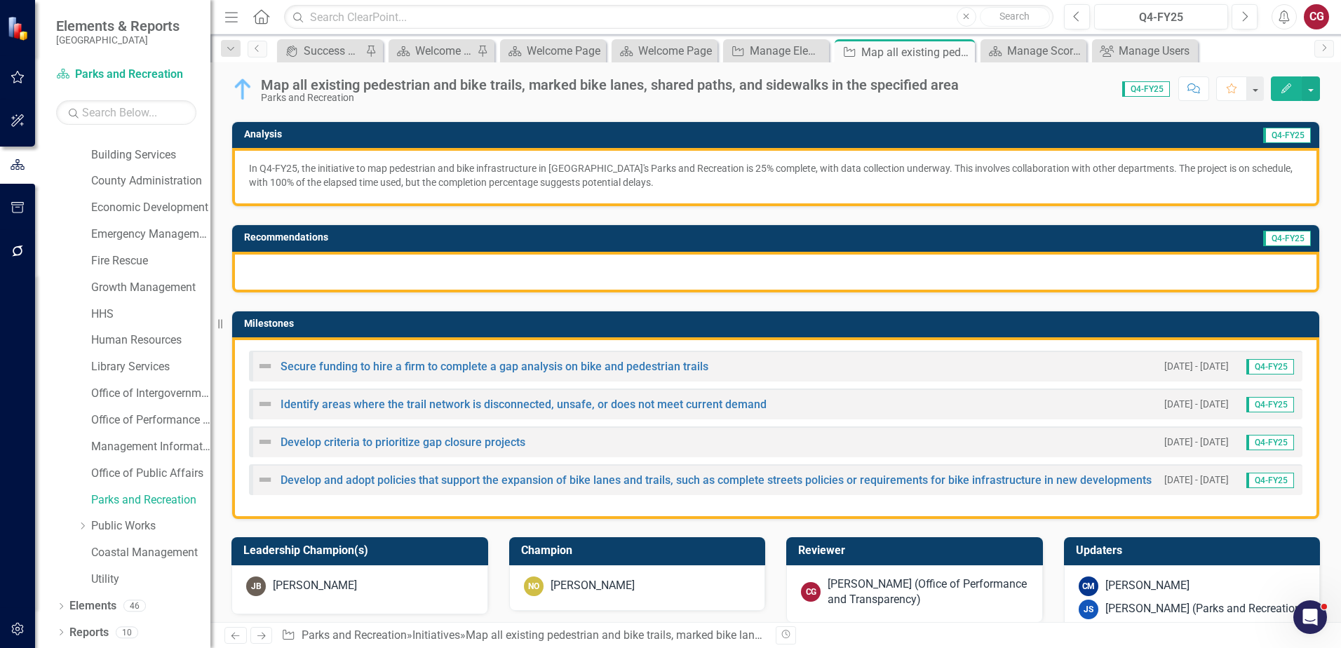
scroll to position [210, 0]
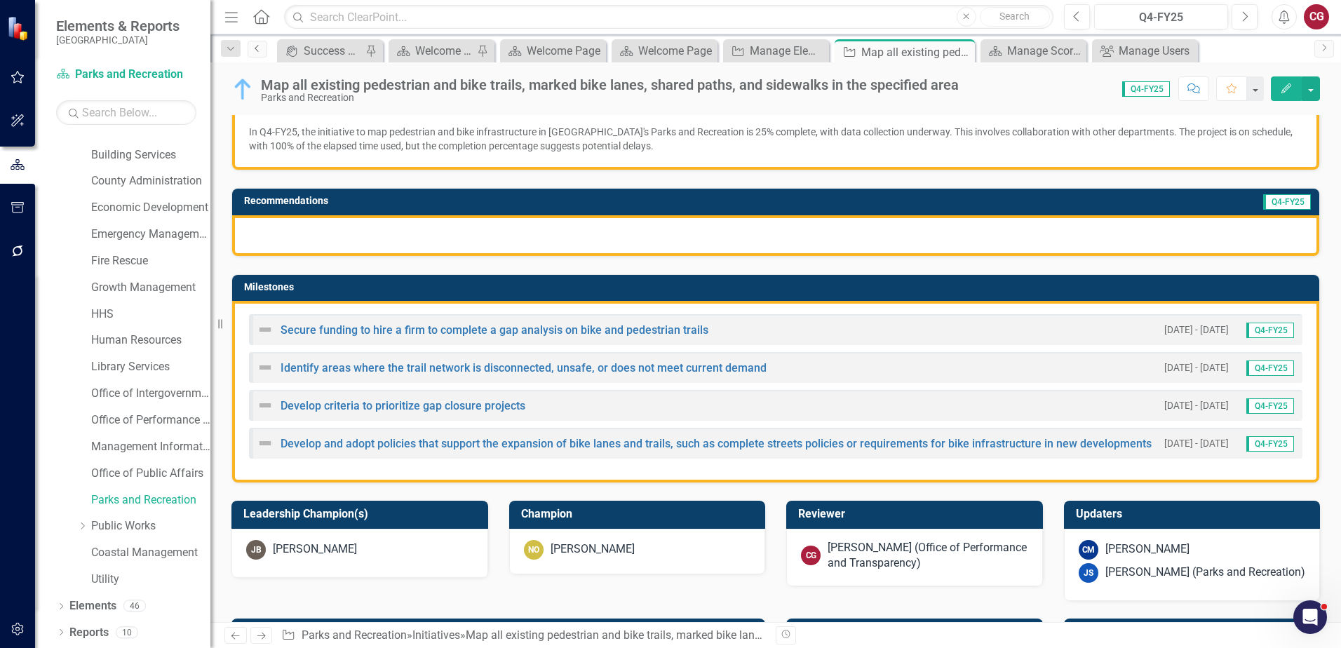
click at [264, 49] on link "Previous" at bounding box center [258, 49] width 20 height 17
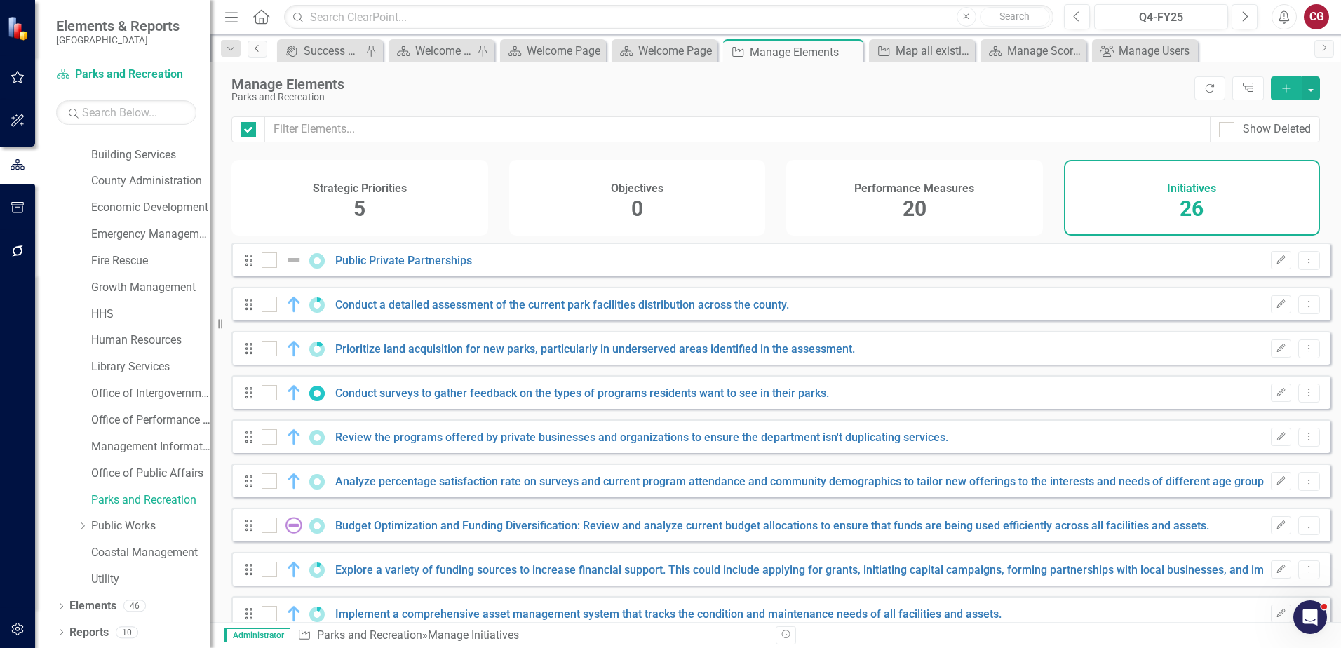
checkbox input "false"
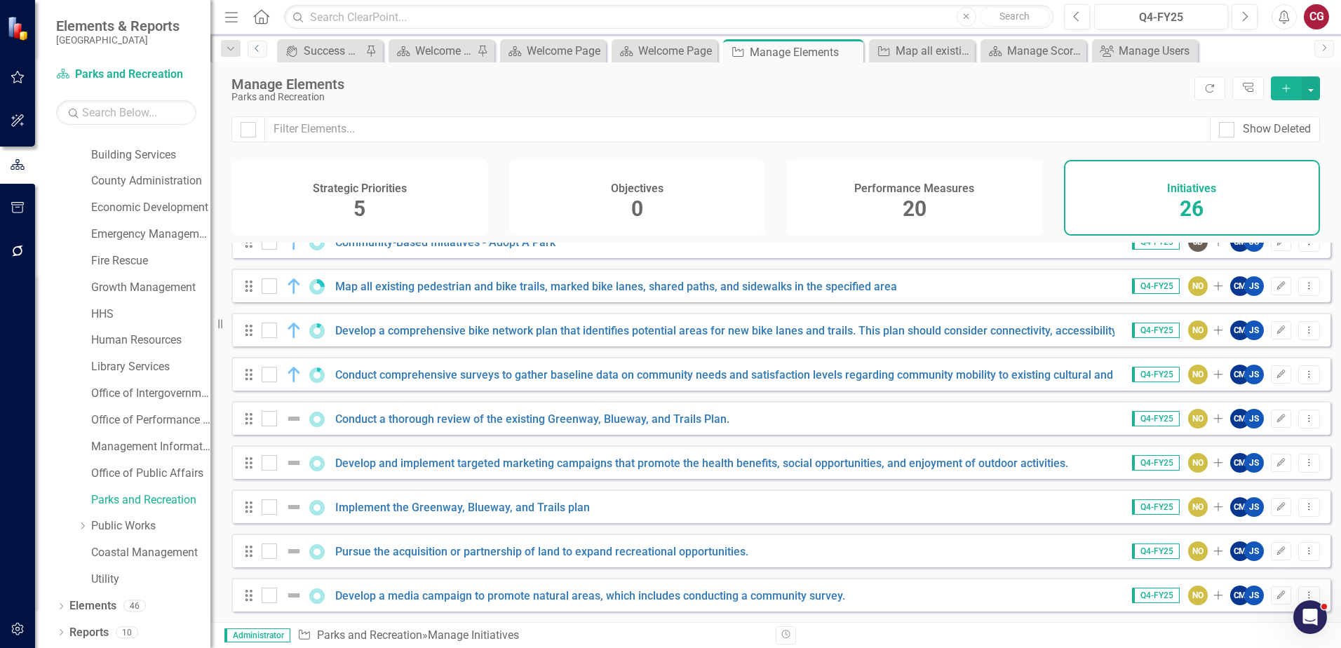
scroll to position [780, 0]
